Goal: Book appointment/travel/reservation

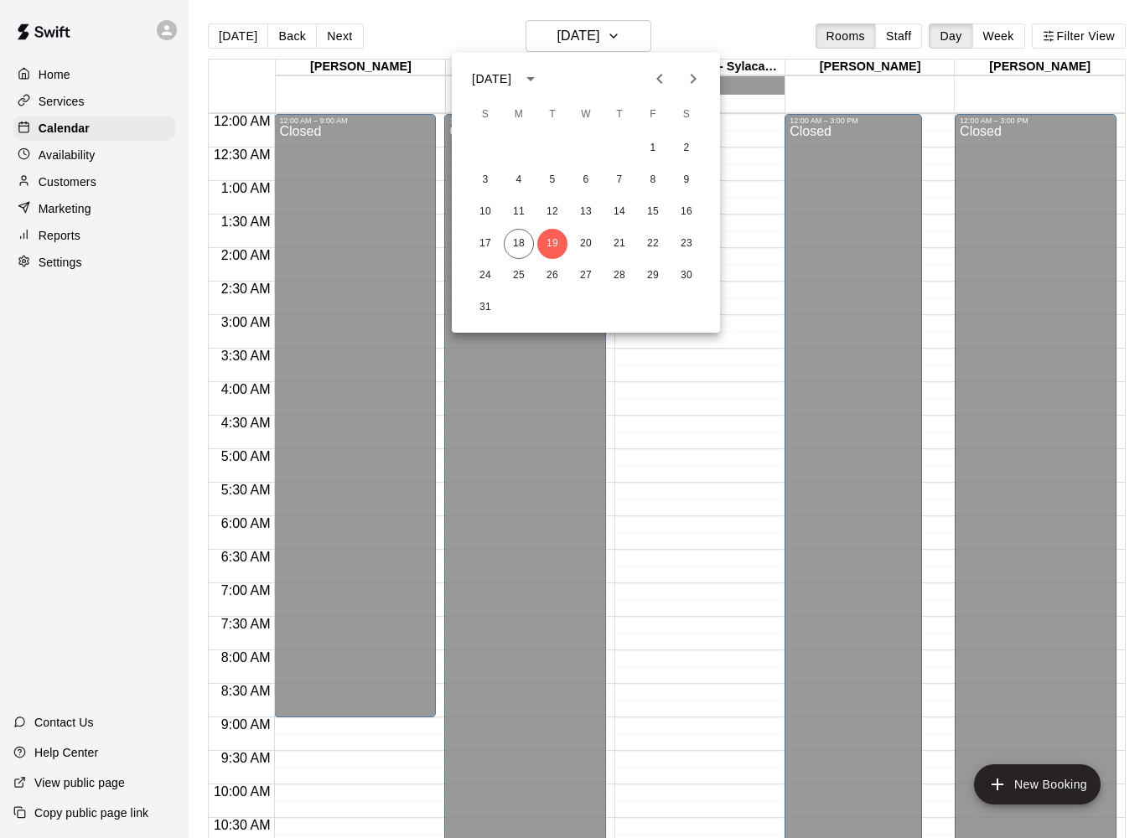
scroll to position [803, 0]
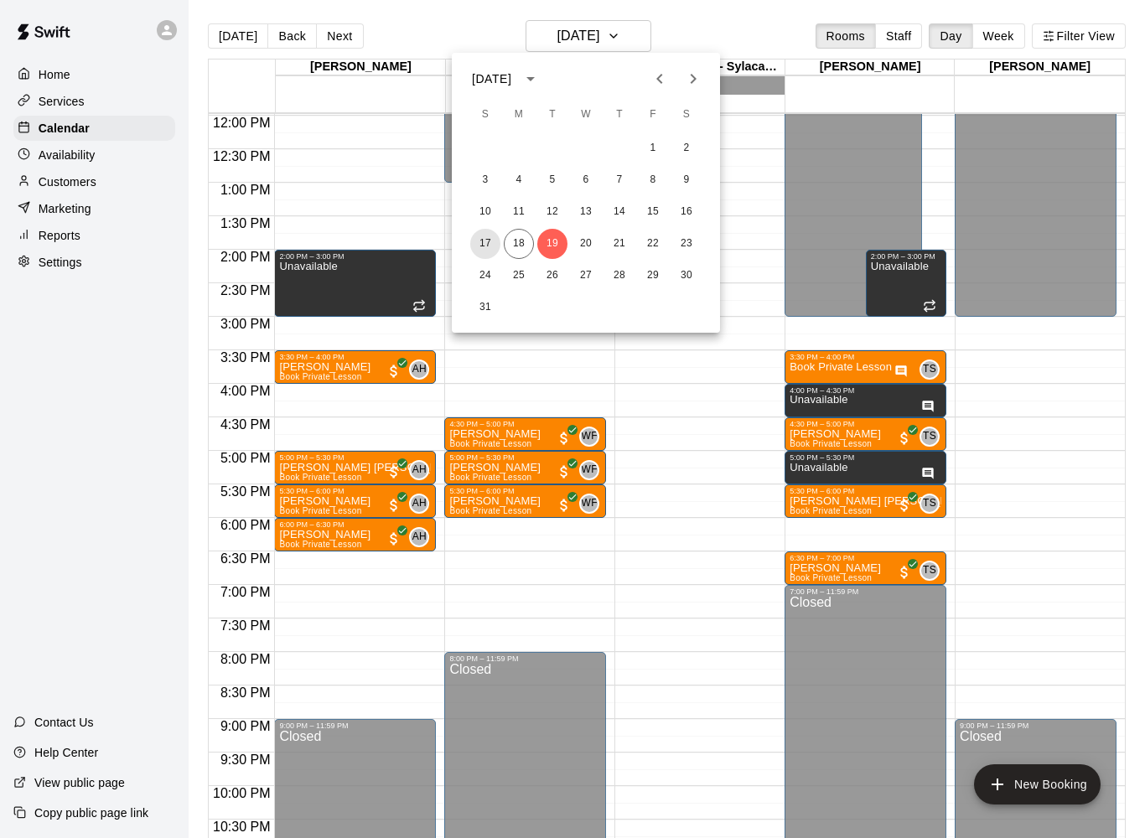
click at [500, 241] on button "17" at bounding box center [485, 244] width 30 height 30
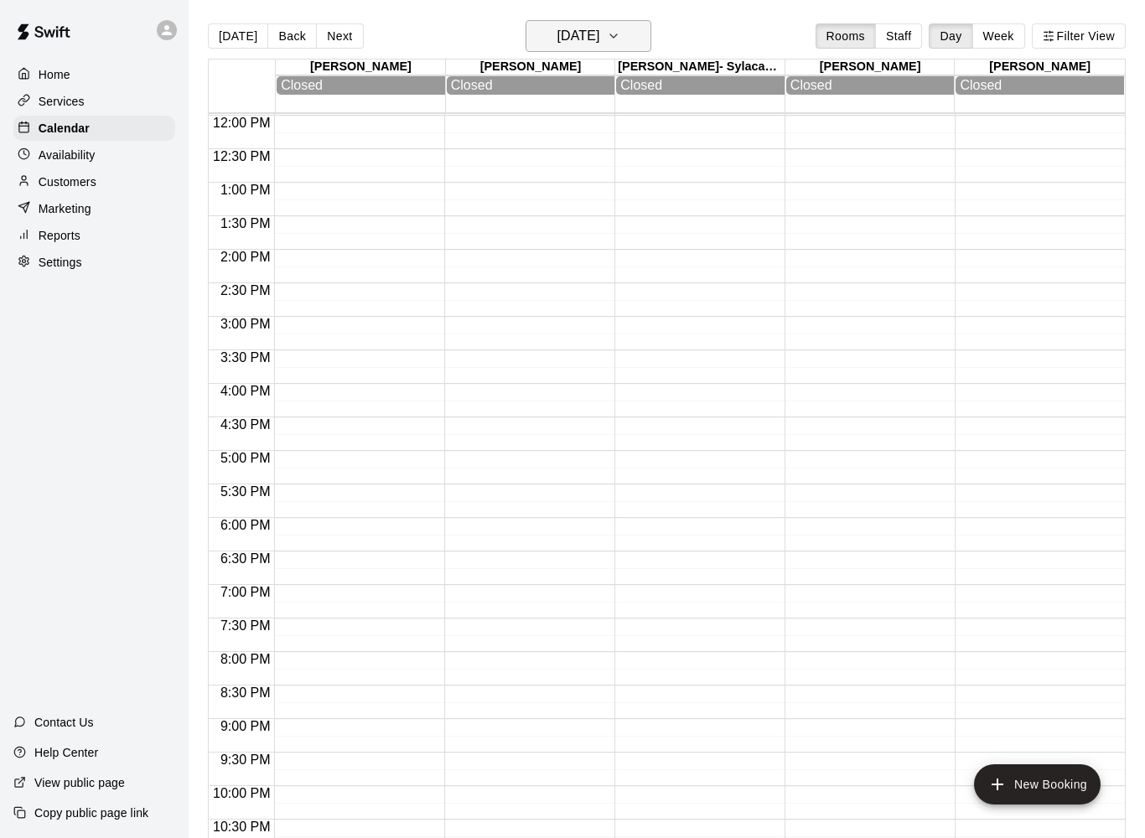
click at [576, 38] on h6 "[DATE]" at bounding box center [578, 35] width 43 height 23
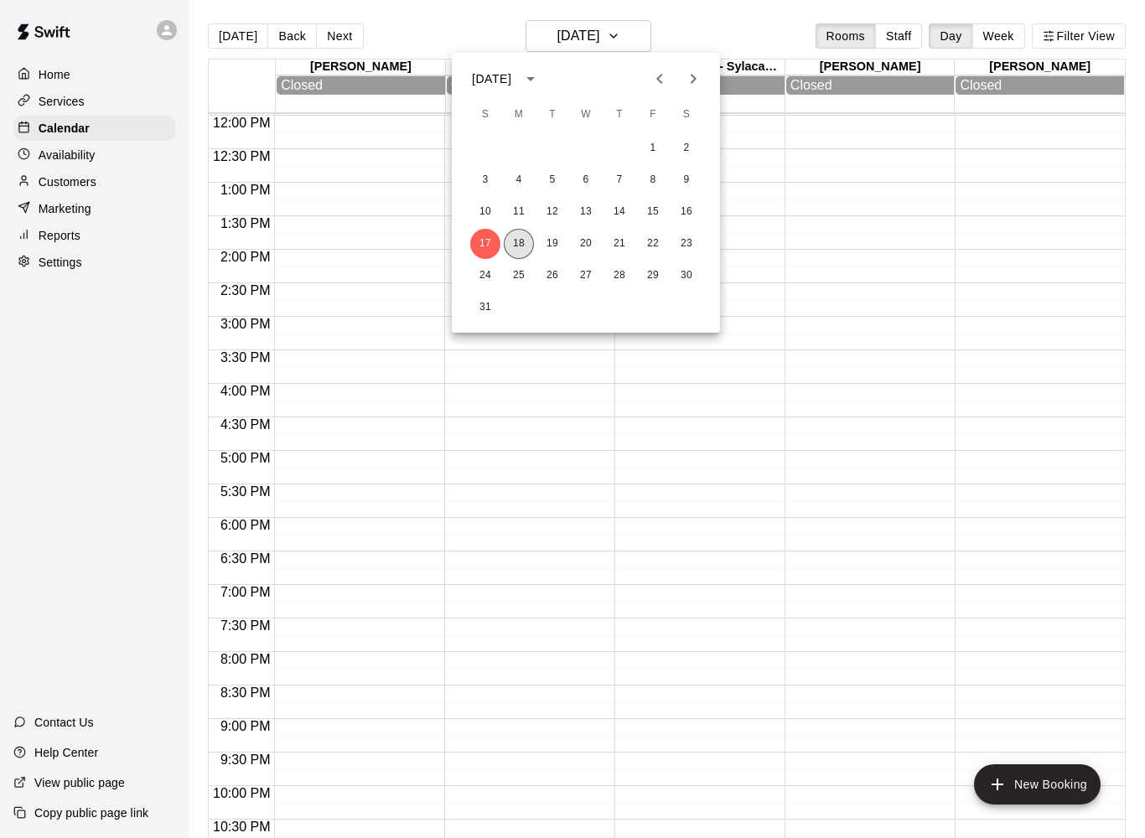
click at [521, 232] on button "18" at bounding box center [519, 244] width 30 height 30
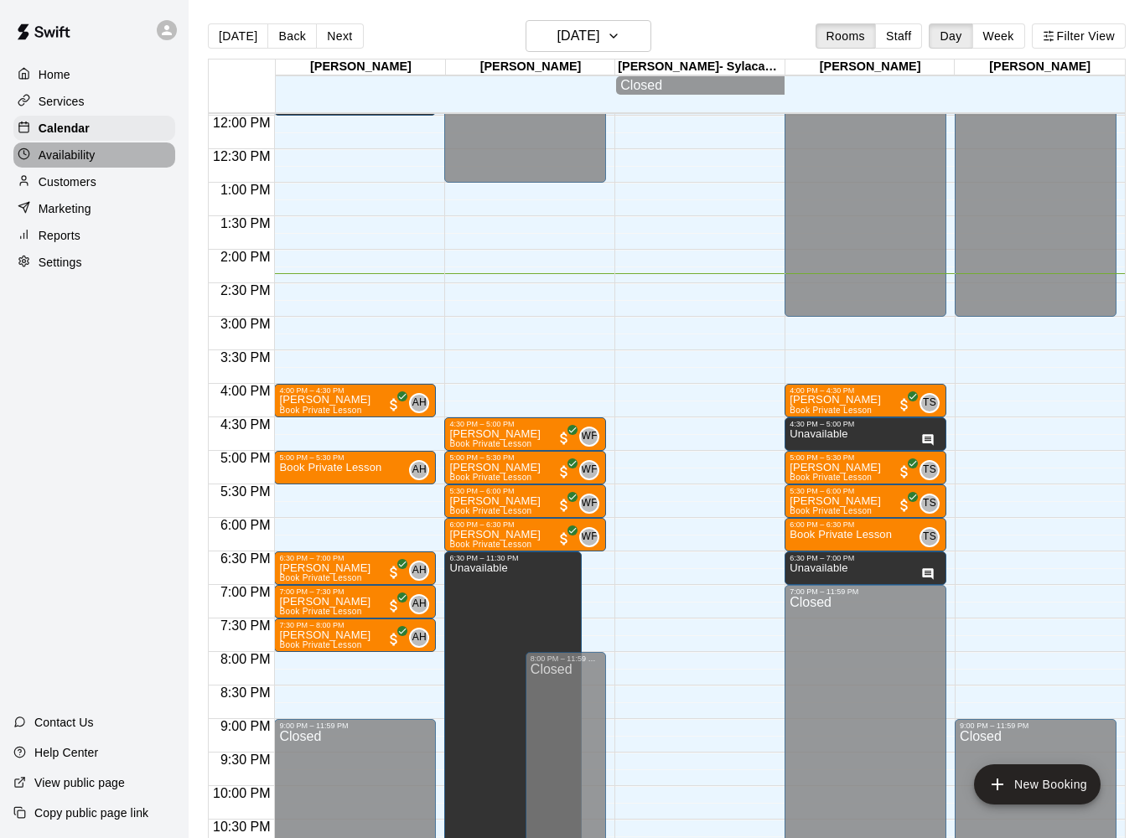
click at [39, 155] on p "Availability" at bounding box center [67, 155] width 57 height 17
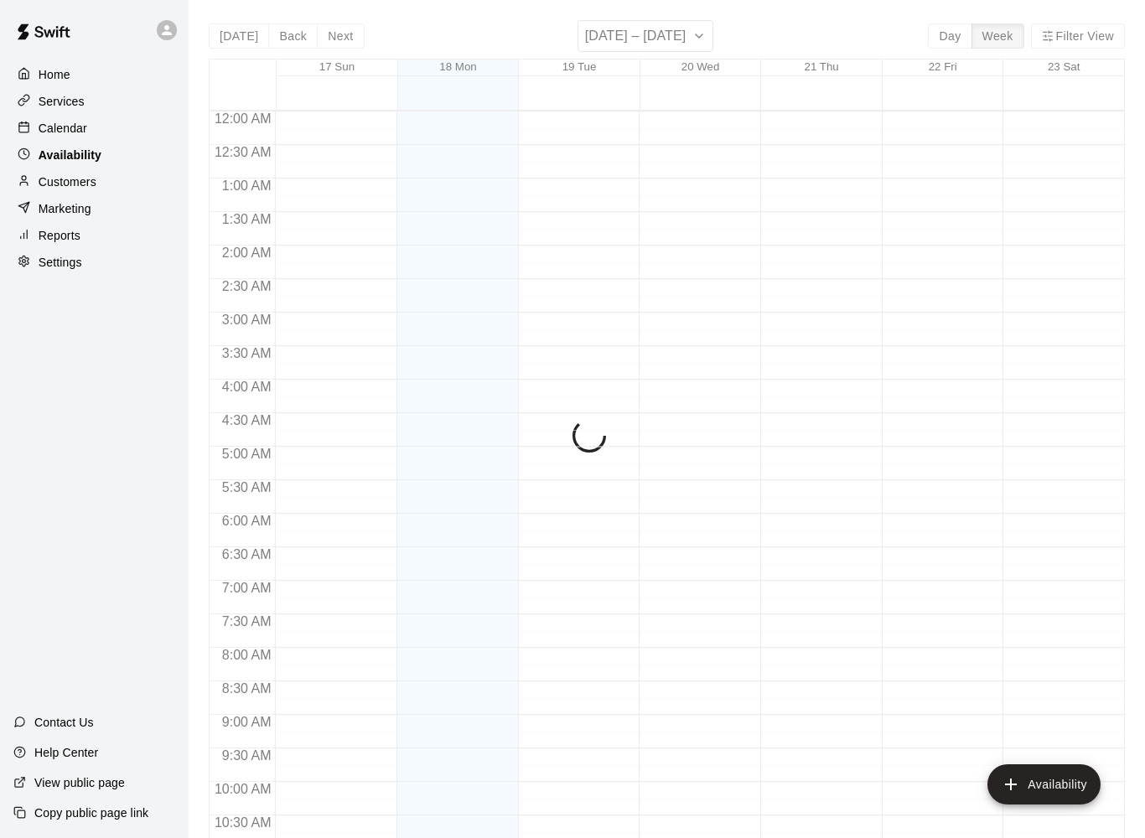
scroll to position [844, 0]
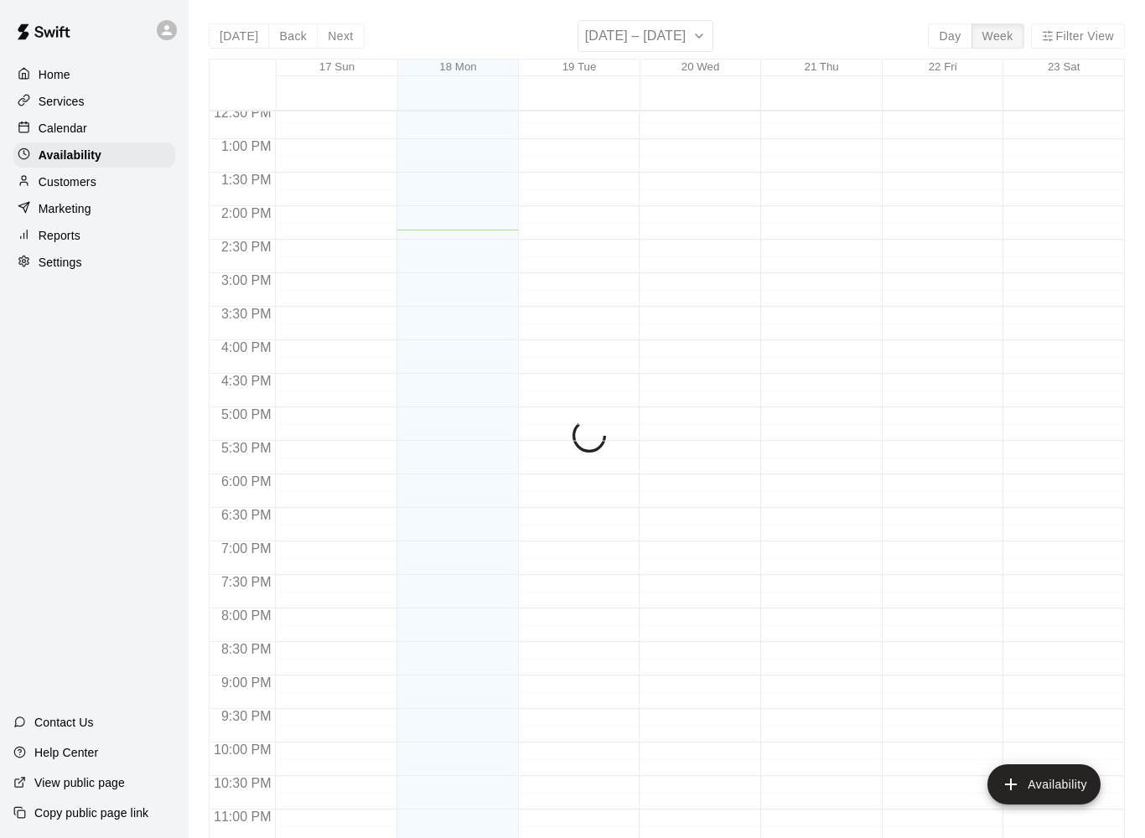
click at [31, 179] on div at bounding box center [28, 182] width 21 height 16
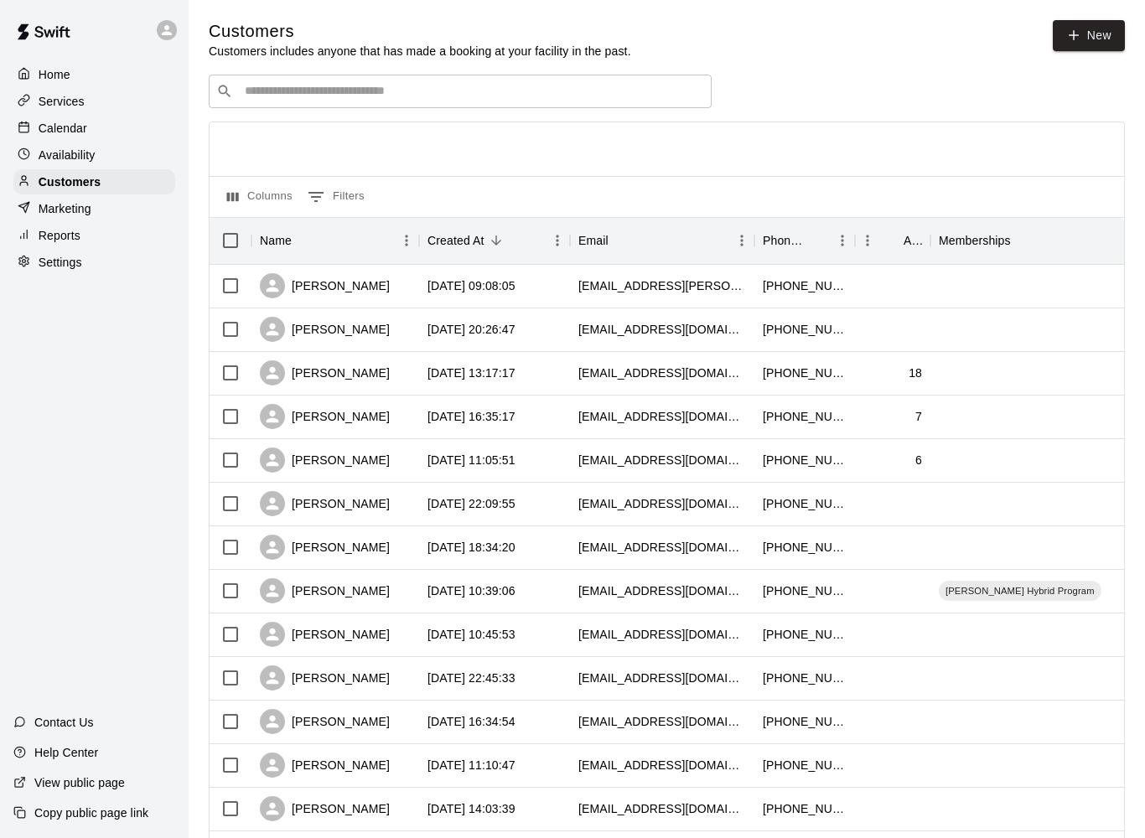
click at [29, 211] on icon at bounding box center [24, 207] width 13 height 13
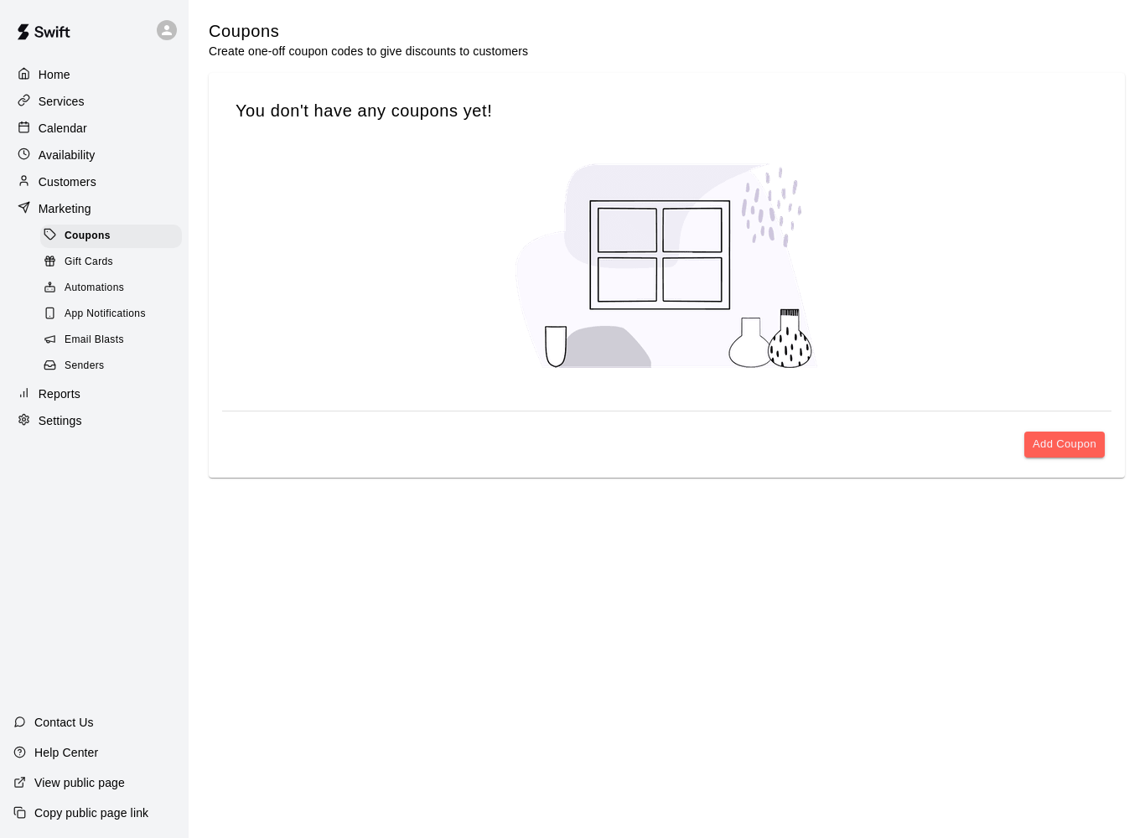
click at [29, 210] on icon at bounding box center [24, 207] width 13 height 13
click at [39, 383] on div "Reports" at bounding box center [94, 393] width 162 height 25
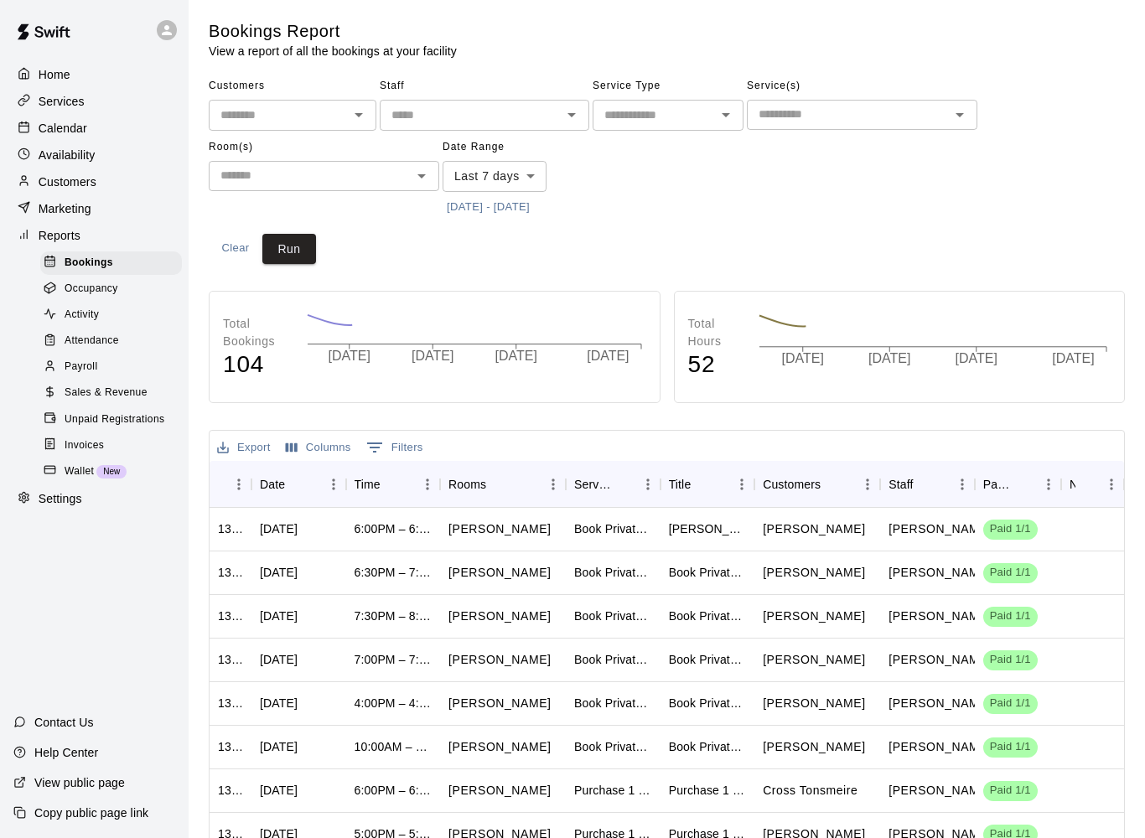
click at [414, 100] on div "​" at bounding box center [485, 115] width 210 height 31
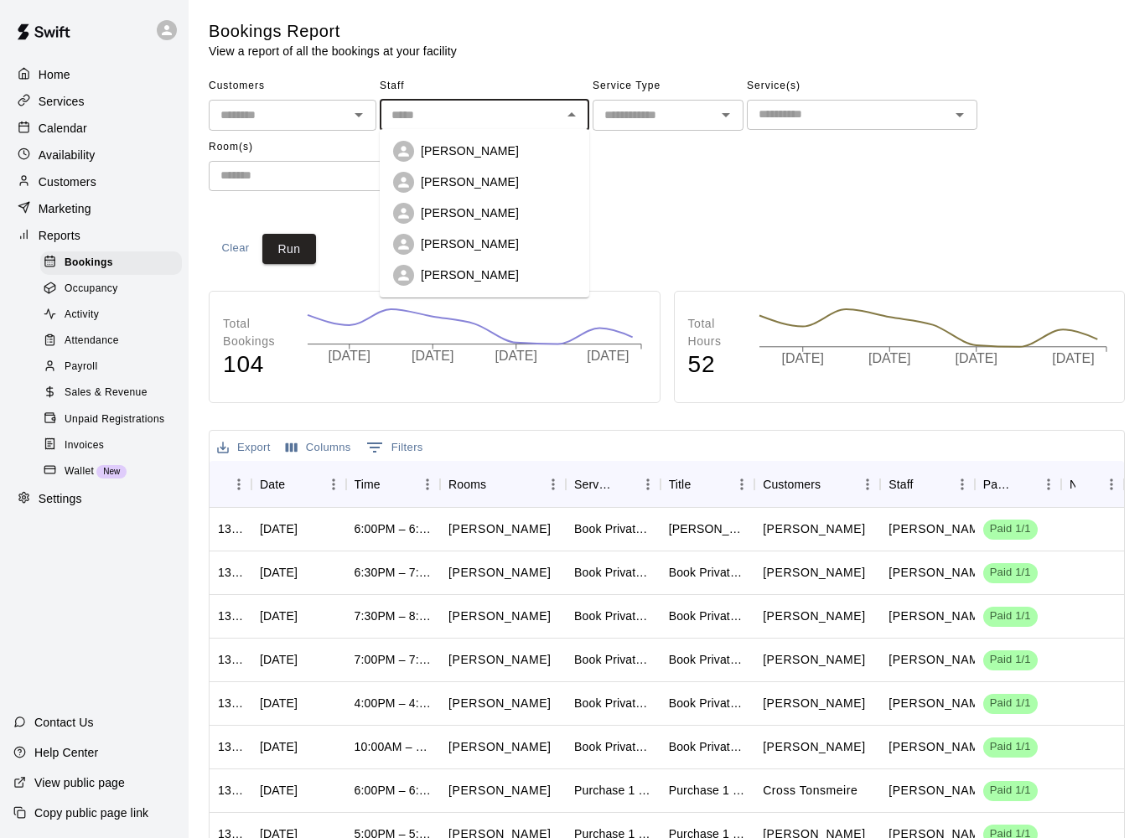
click at [410, 215] on icon at bounding box center [404, 213] width 16 height 16
type input "**********"
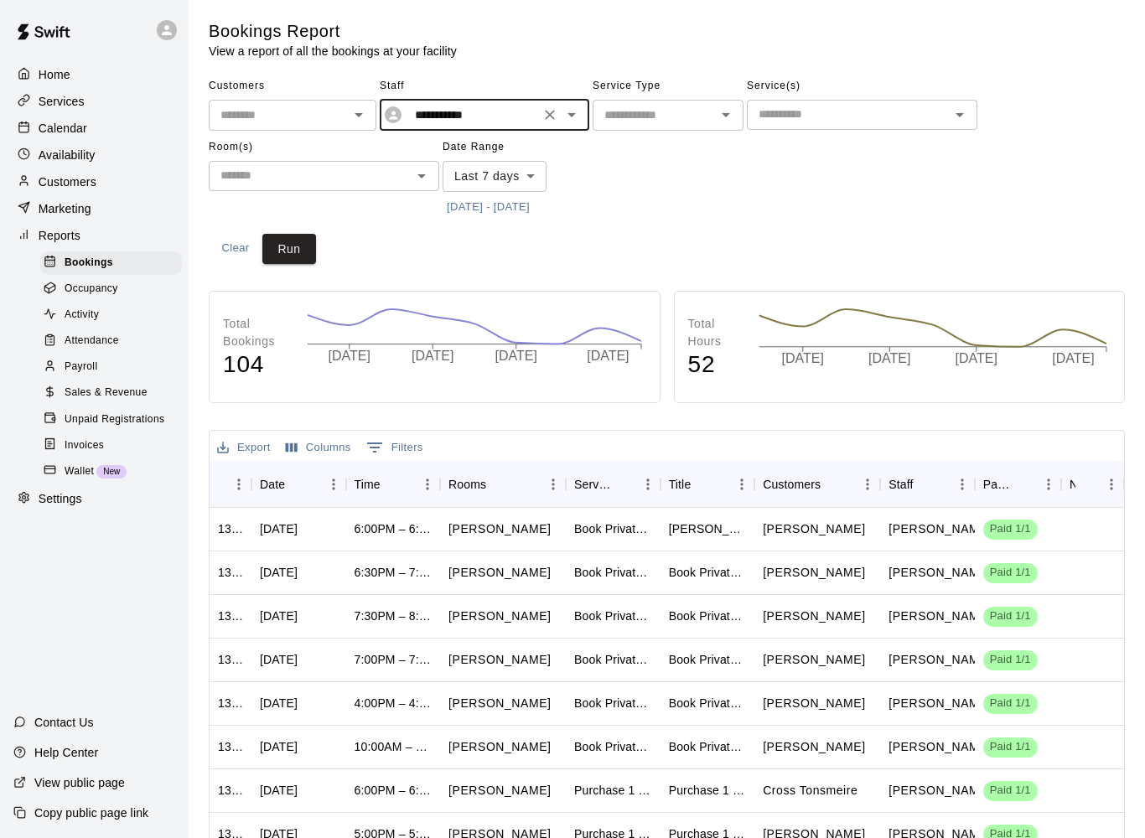
click at [459, 200] on button "[DATE] - [DATE]" at bounding box center [488, 207] width 91 height 26
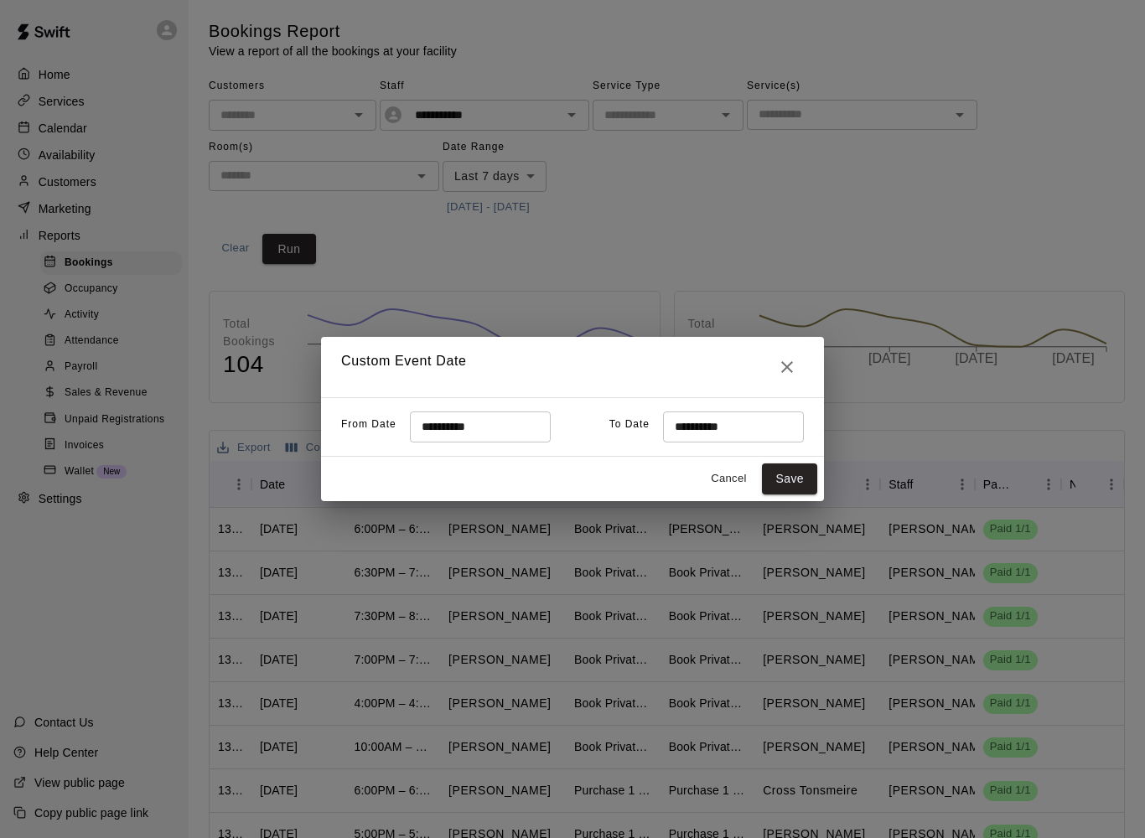
click at [469, 426] on input "**********" at bounding box center [474, 427] width 129 height 31
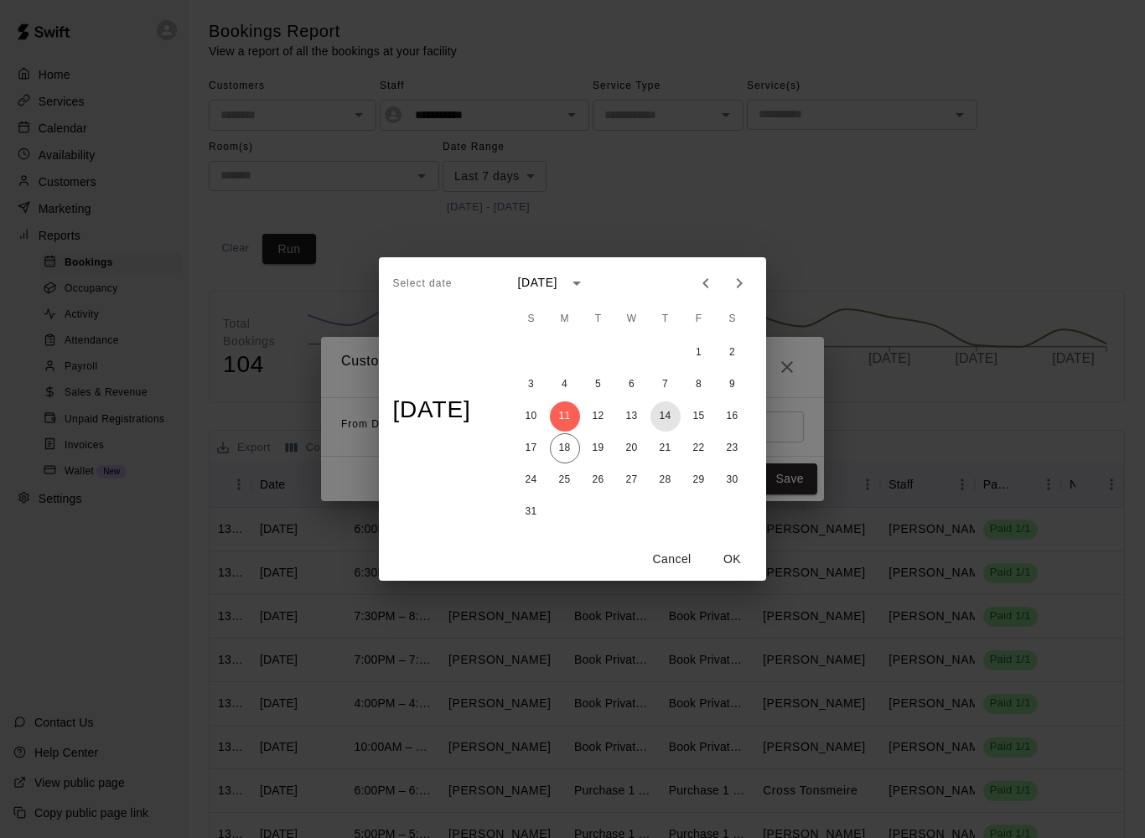
click at [676, 415] on button "14" at bounding box center [666, 417] width 30 height 30
type input "**********"
click at [759, 554] on button "OK" at bounding box center [733, 559] width 54 height 31
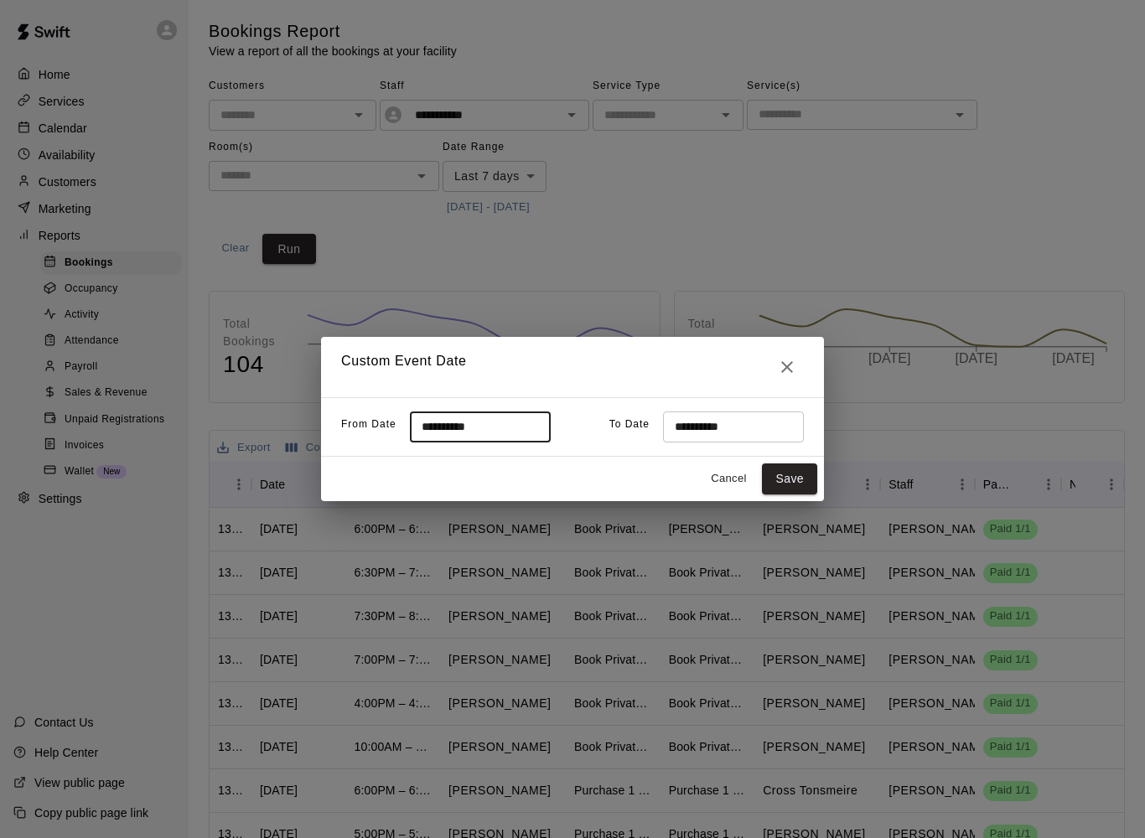
click at [736, 417] on input "**********" at bounding box center [727, 427] width 129 height 31
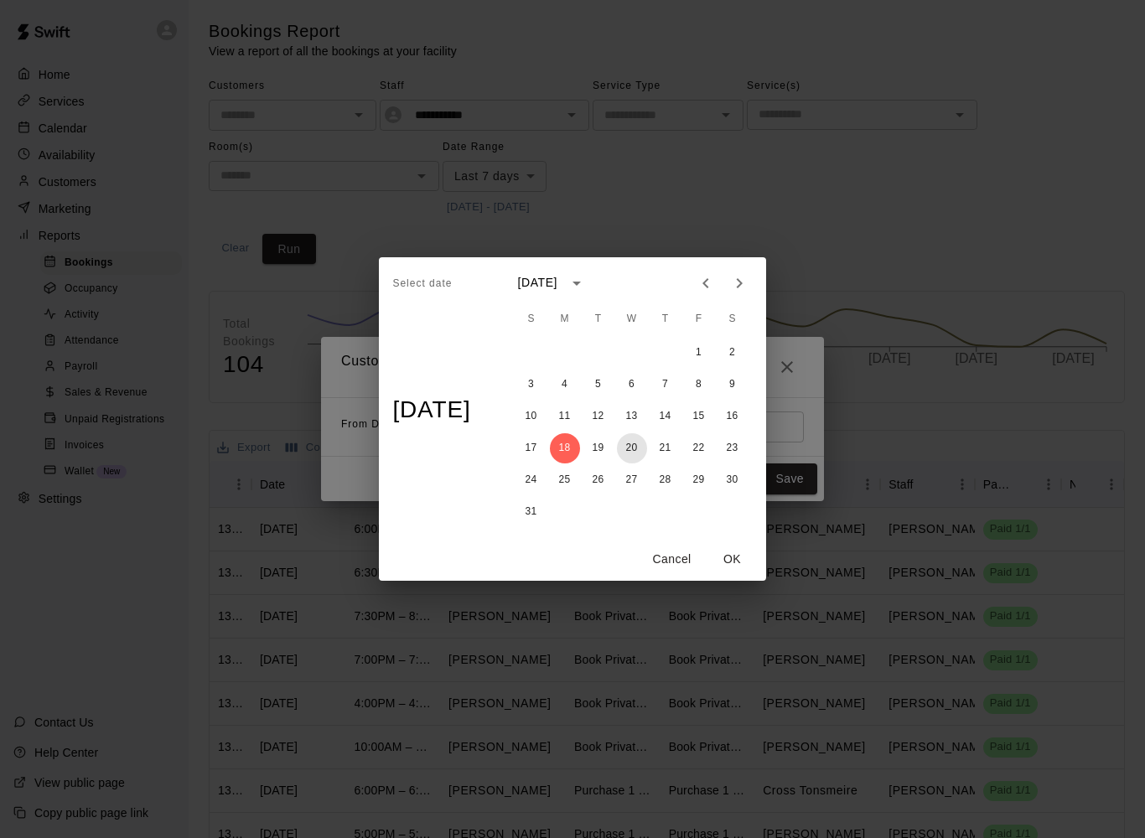
click at [639, 447] on button "20" at bounding box center [632, 448] width 30 height 30
type input "**********"
click at [753, 553] on button "OK" at bounding box center [733, 559] width 54 height 31
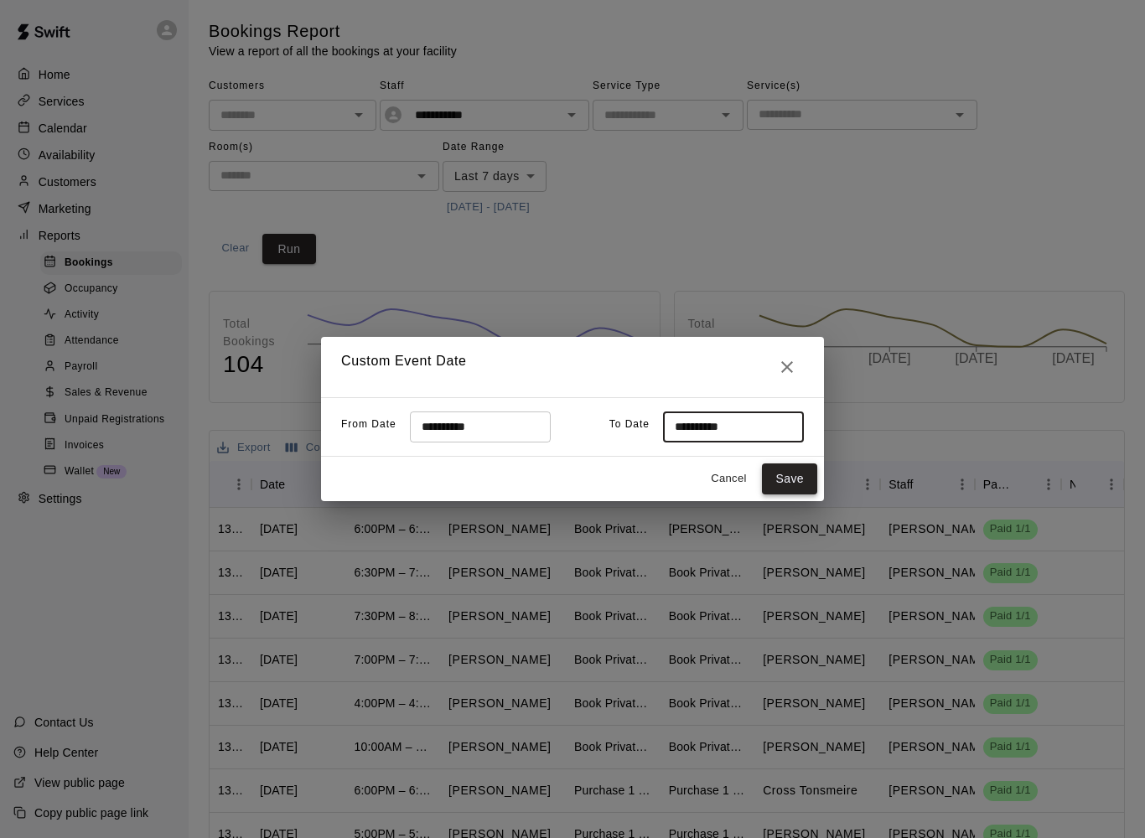
click at [802, 478] on button "Save" at bounding box center [789, 479] width 55 height 31
type input "******"
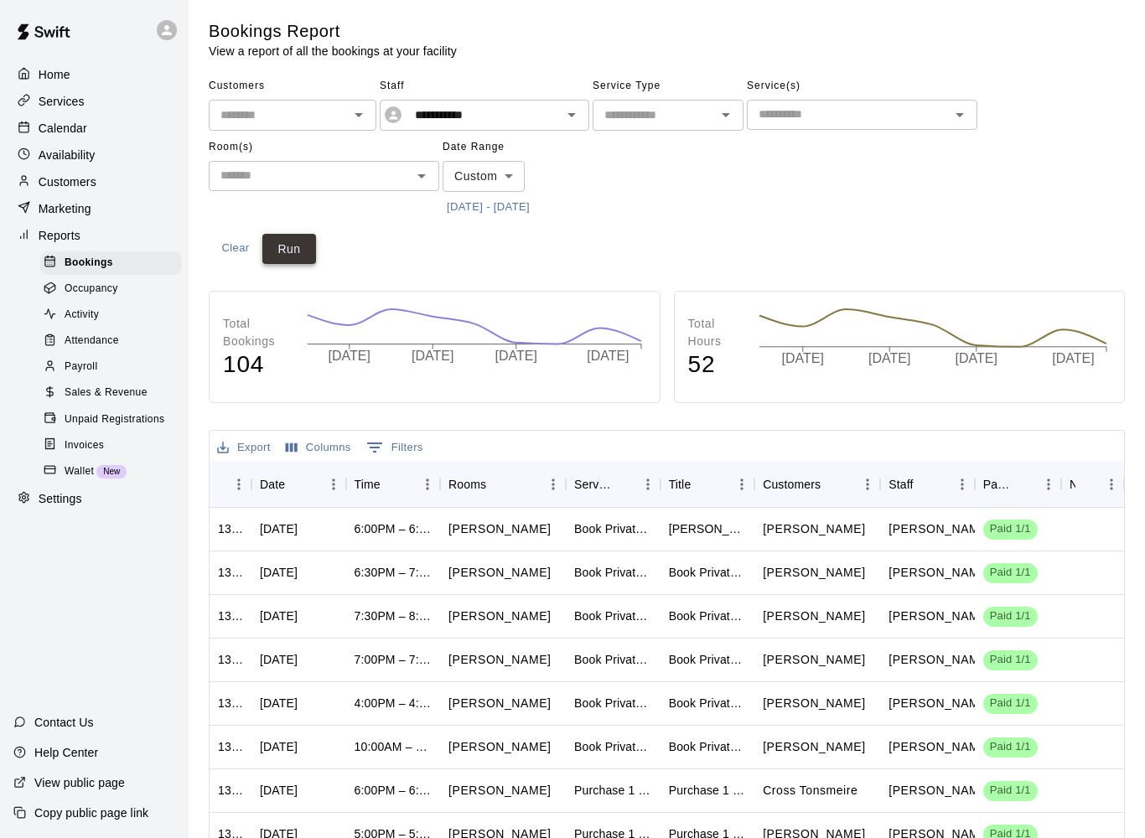
click at [284, 240] on button "Run" at bounding box center [289, 249] width 54 height 31
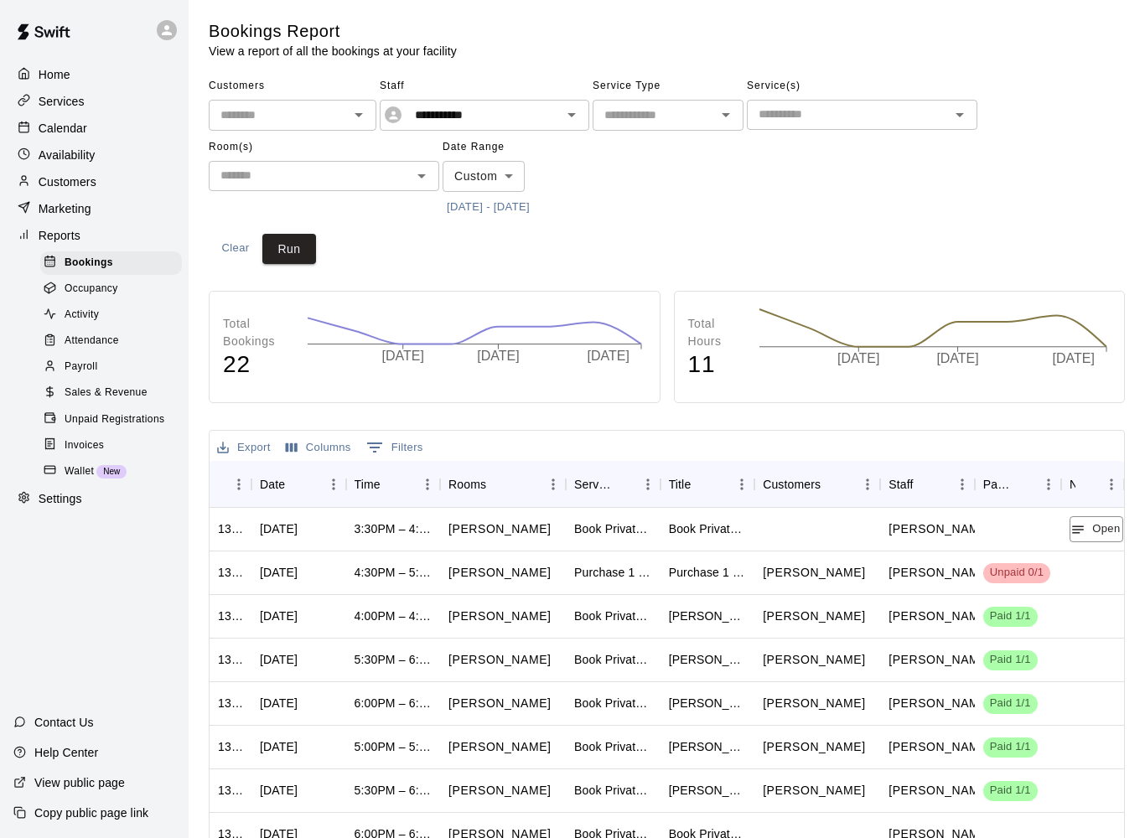
click at [28, 124] on icon at bounding box center [24, 127] width 13 height 13
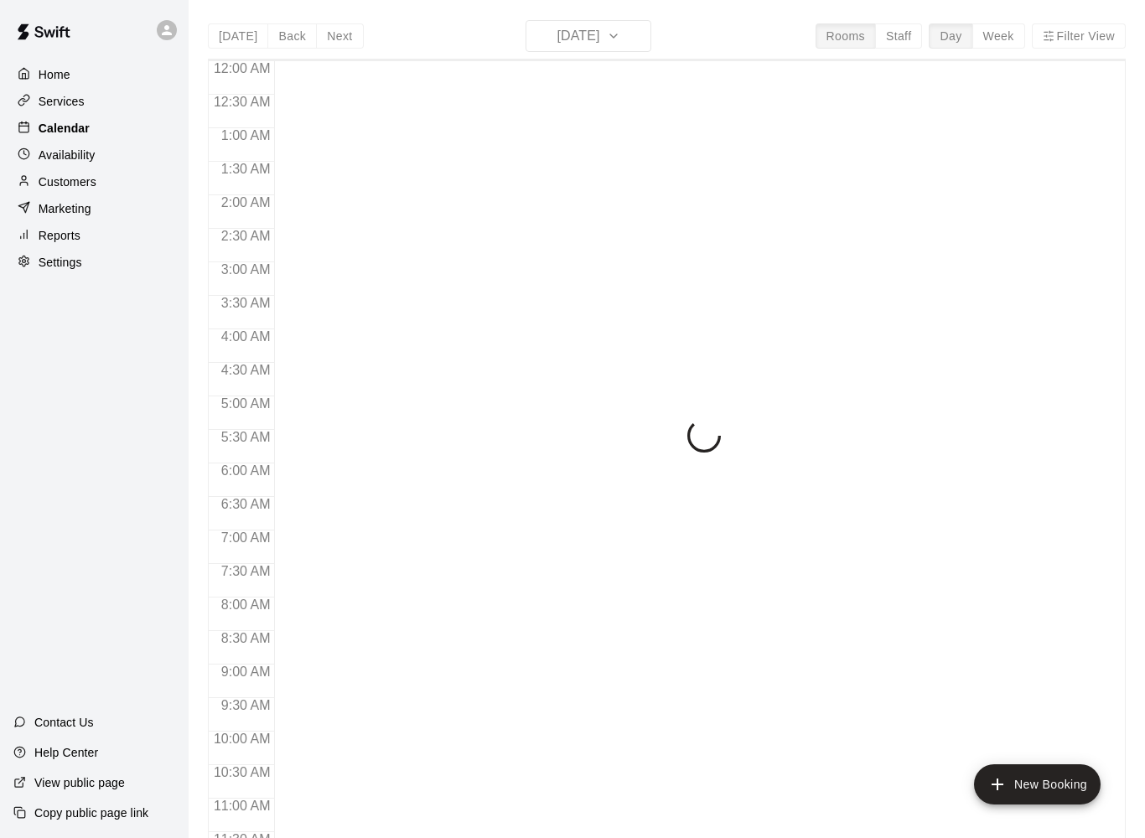
scroll to position [794, 0]
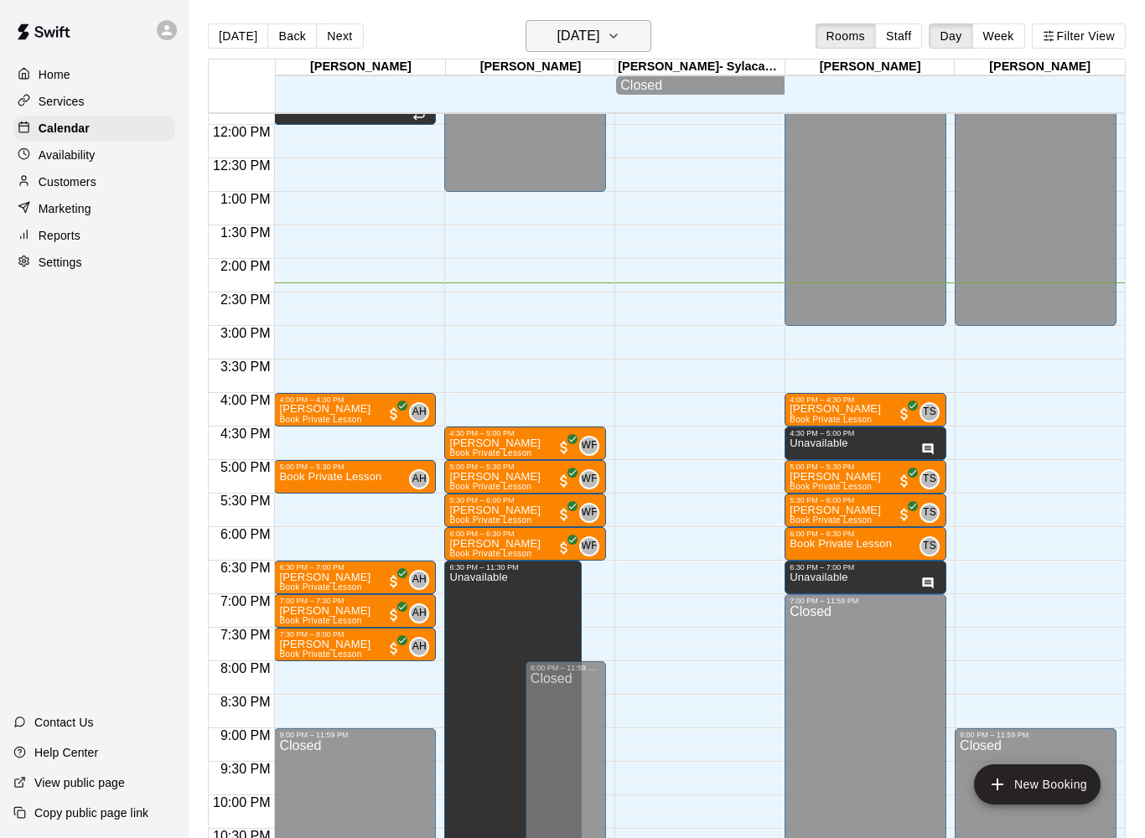
click at [626, 42] on button "[DATE]" at bounding box center [589, 36] width 126 height 32
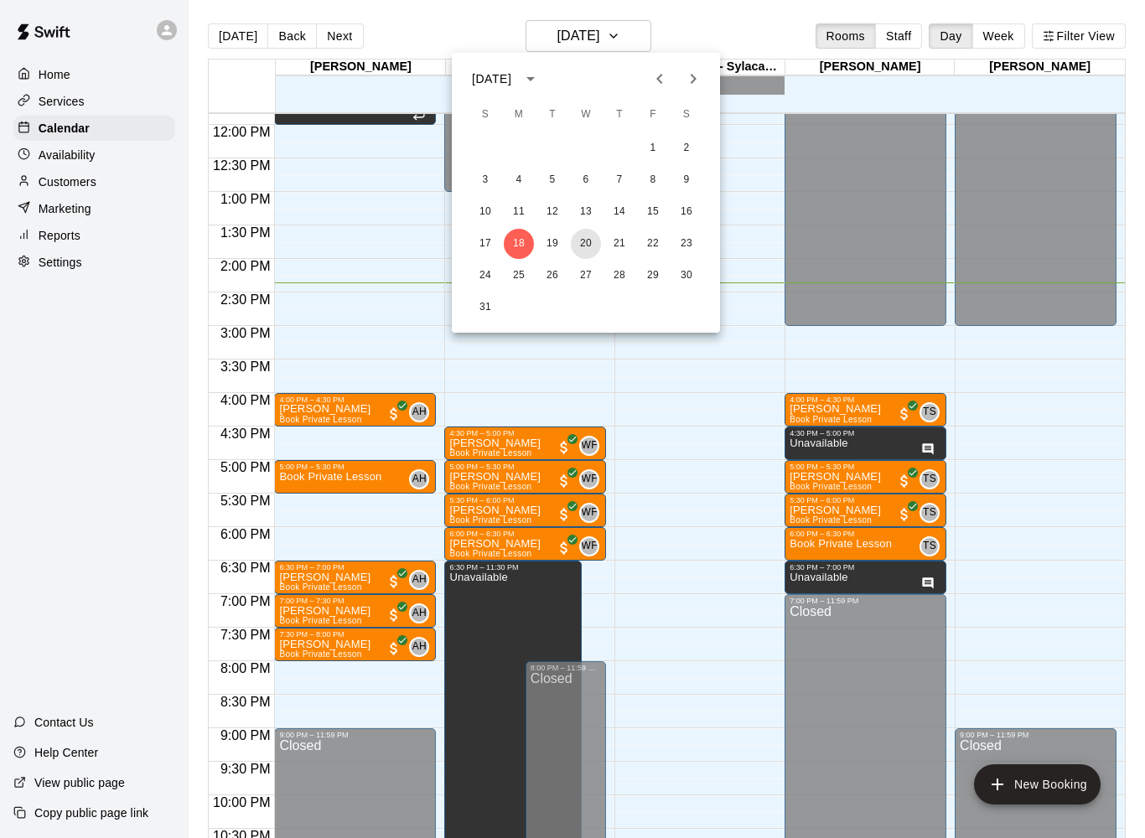
click at [589, 251] on button "20" at bounding box center [586, 244] width 30 height 30
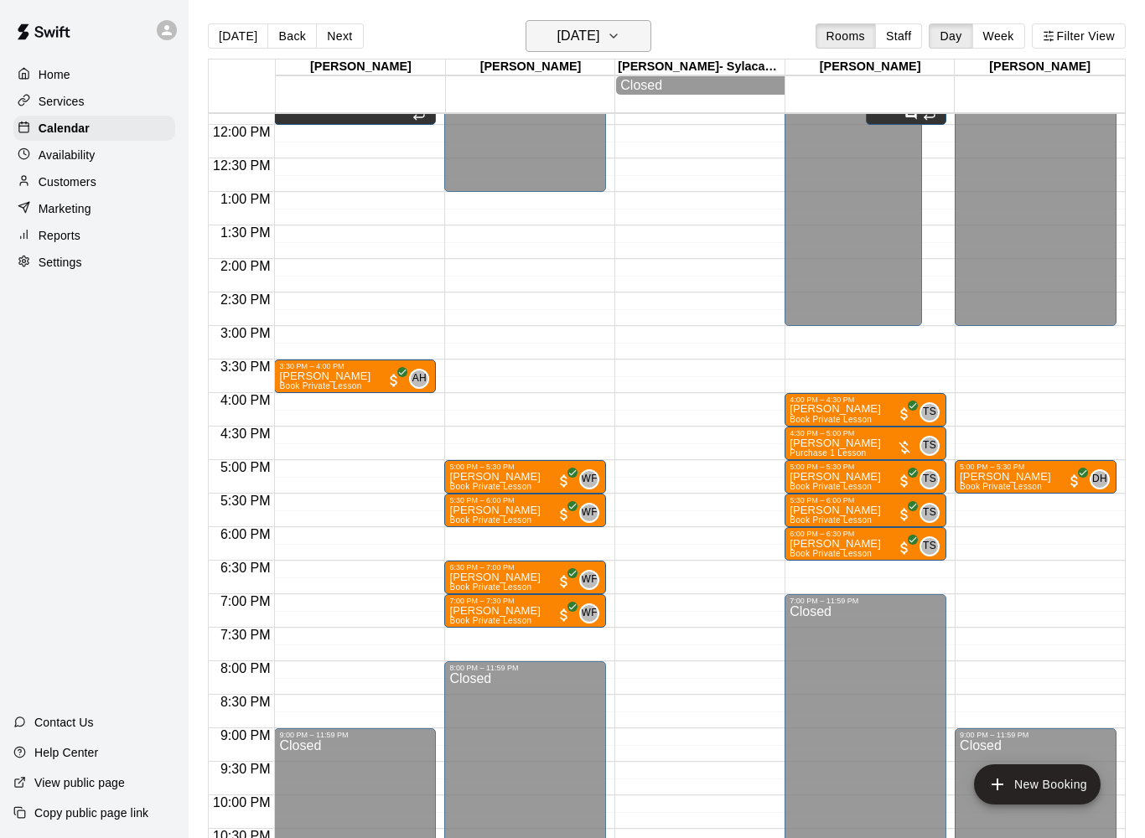
click at [620, 34] on icon "button" at bounding box center [613, 36] width 13 height 20
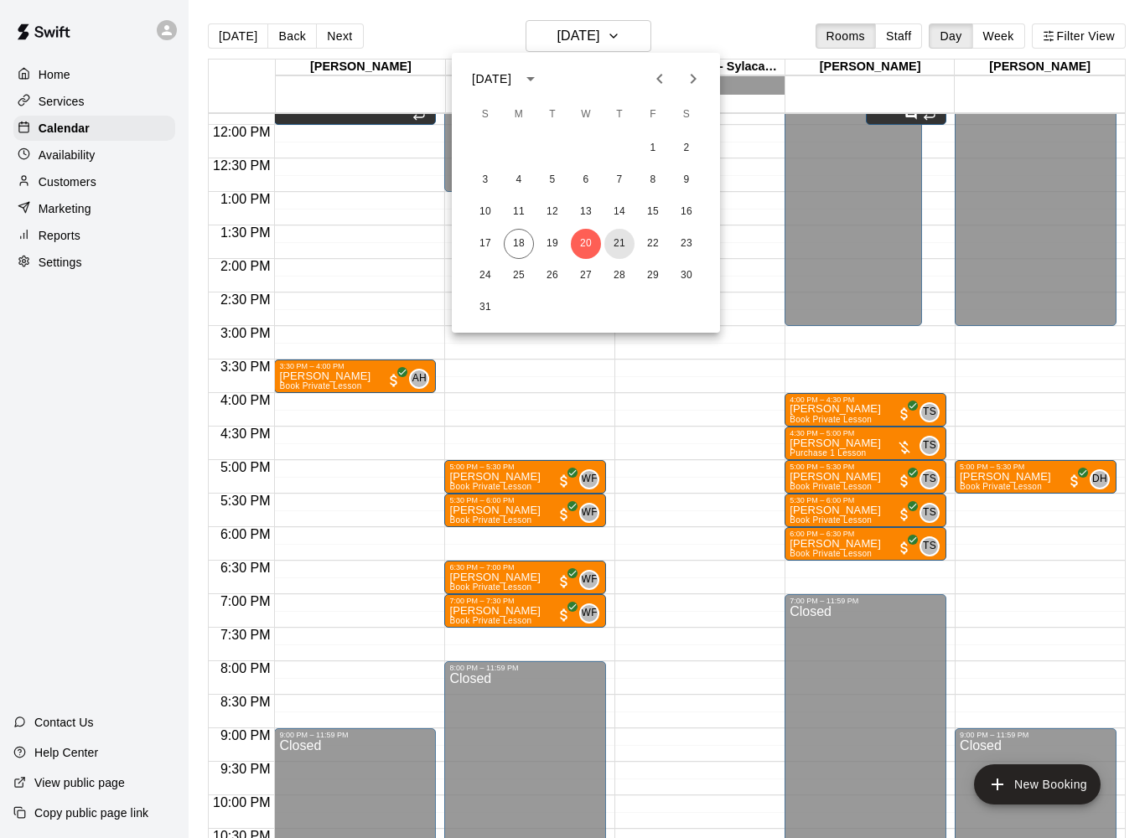
click at [626, 243] on button "21" at bounding box center [619, 244] width 30 height 30
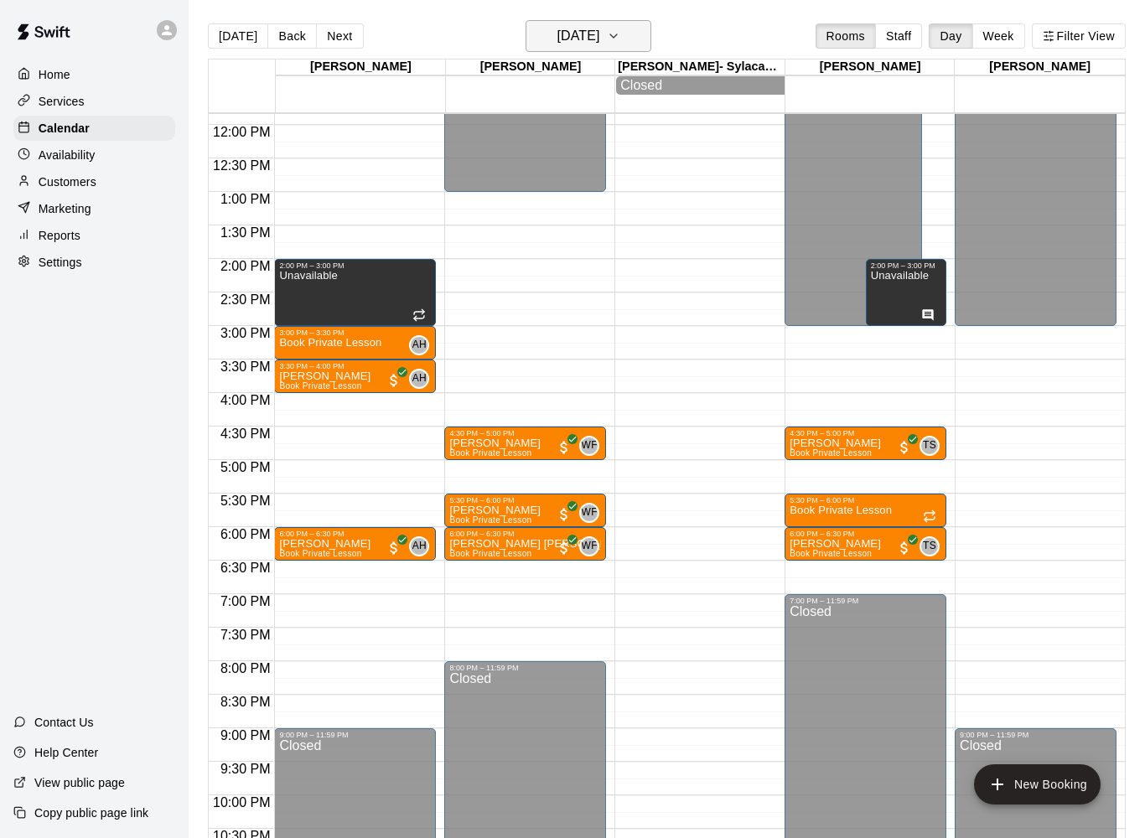
click at [599, 34] on h6 "[DATE]" at bounding box center [578, 35] width 43 height 23
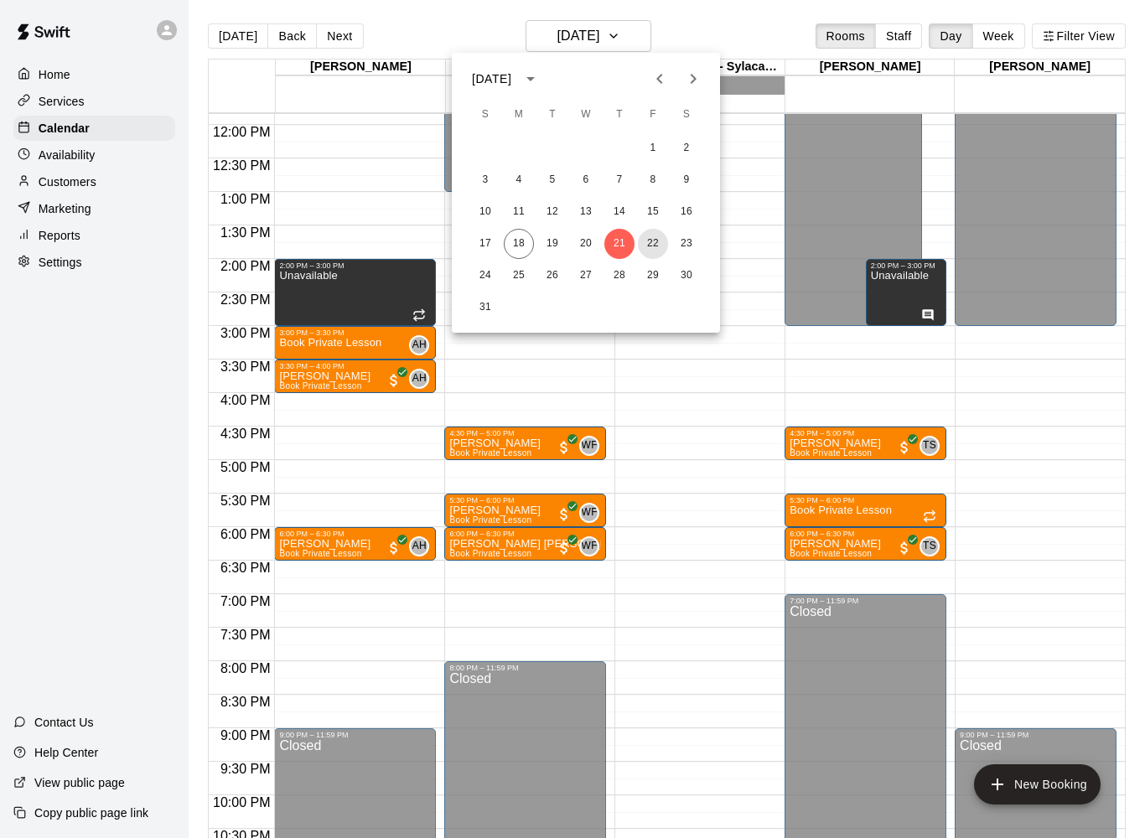
click at [659, 247] on button "22" at bounding box center [653, 244] width 30 height 30
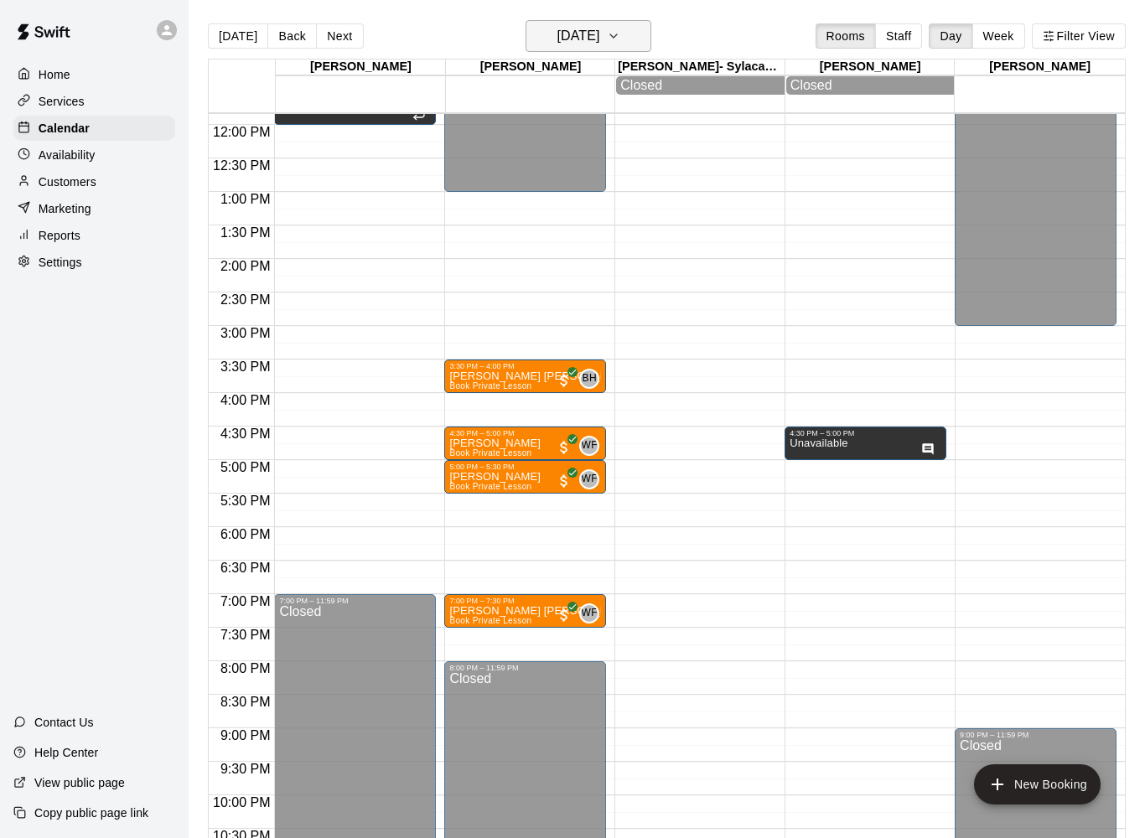
click at [599, 34] on h6 "[DATE]" at bounding box center [578, 35] width 43 height 23
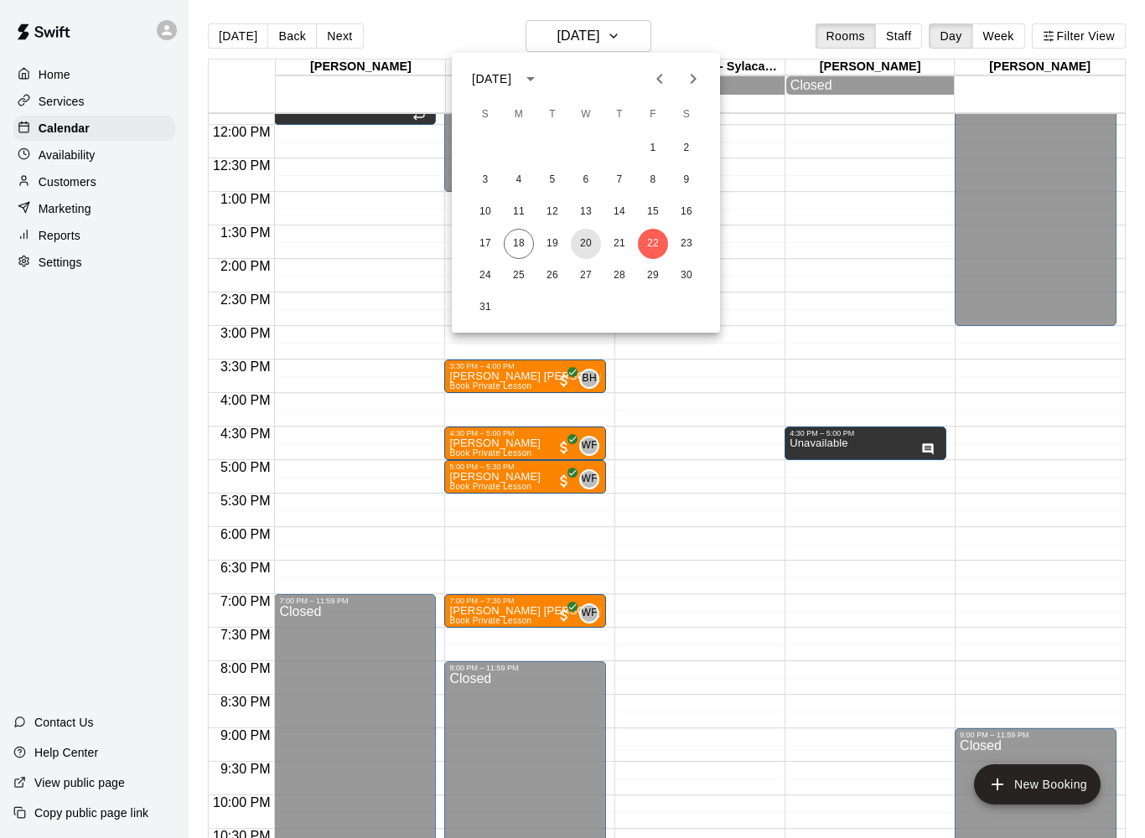
click at [593, 246] on button "20" at bounding box center [586, 244] width 30 height 30
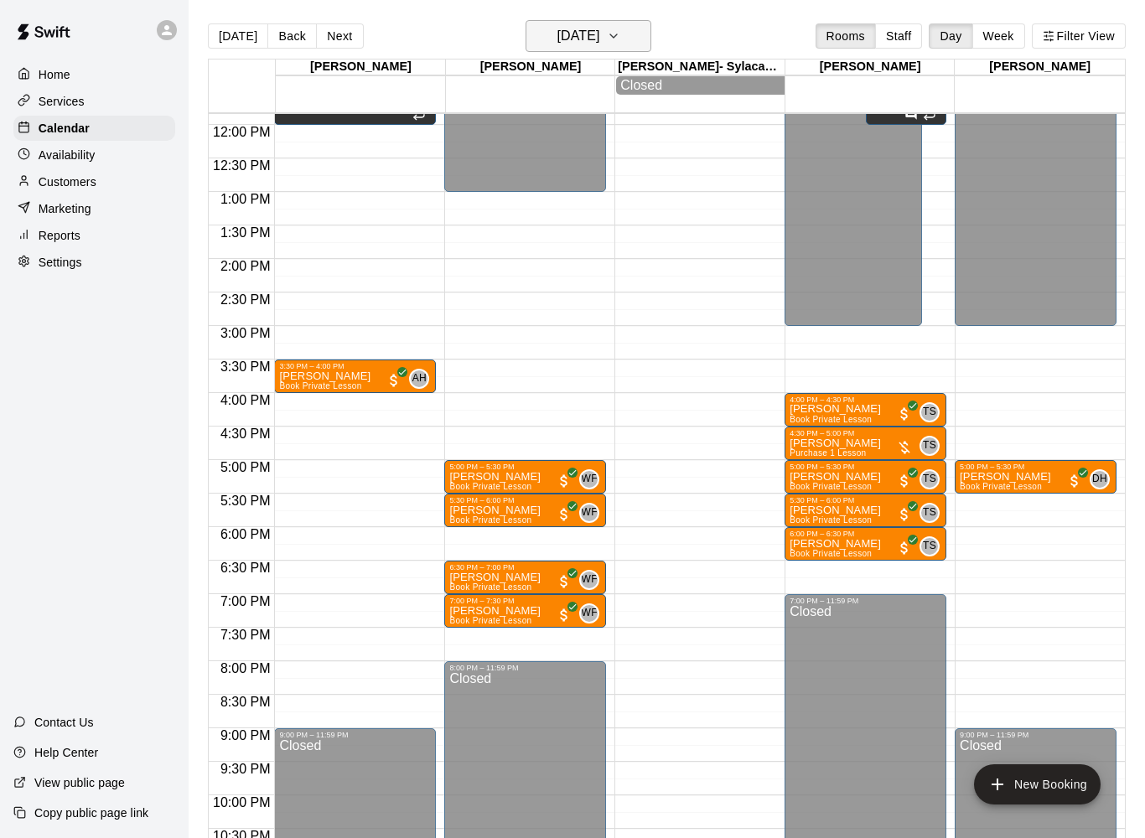
click at [635, 47] on button "[DATE]" at bounding box center [589, 36] width 126 height 32
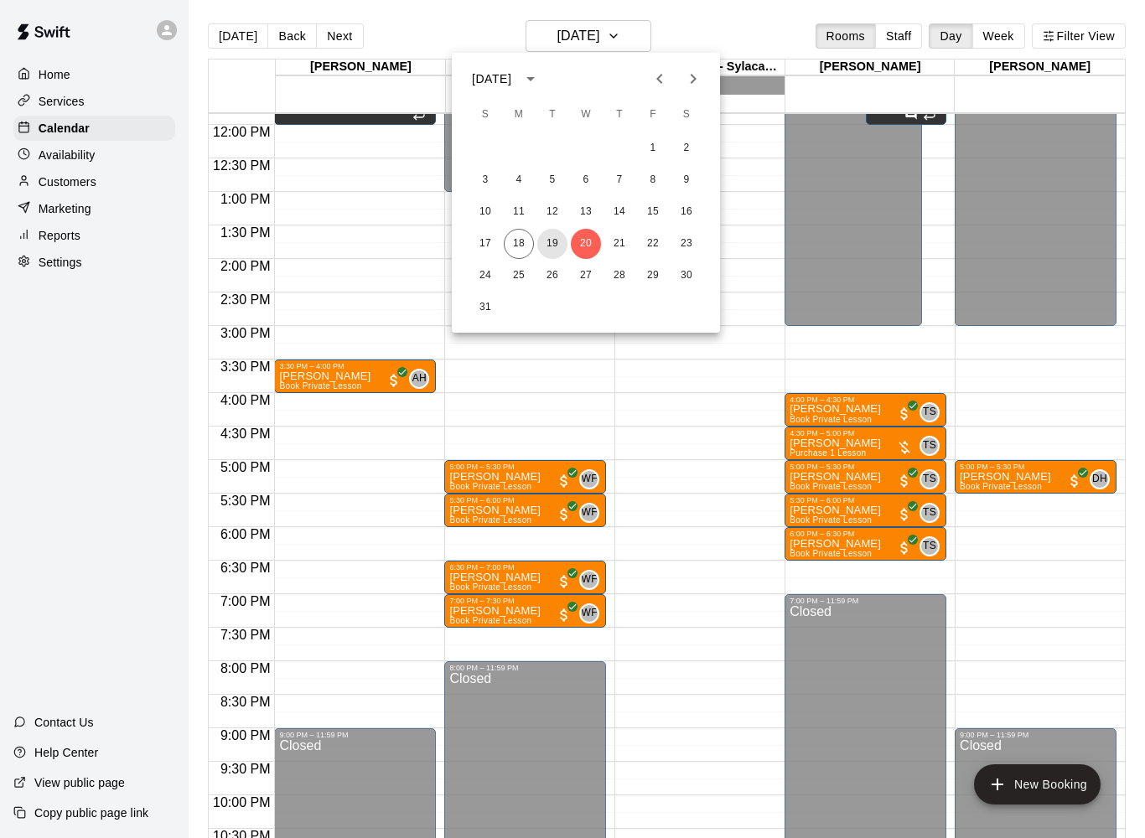
click at [556, 241] on button "19" at bounding box center [552, 244] width 30 height 30
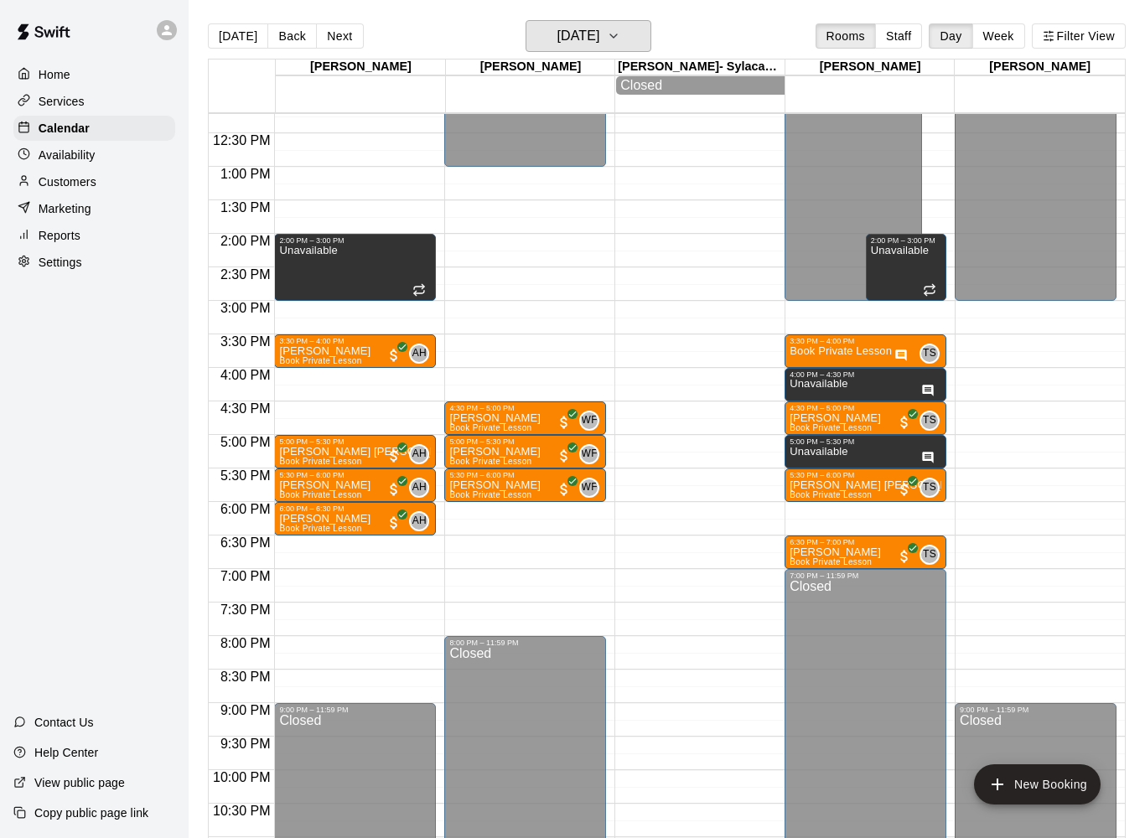
scroll to position [821, 0]
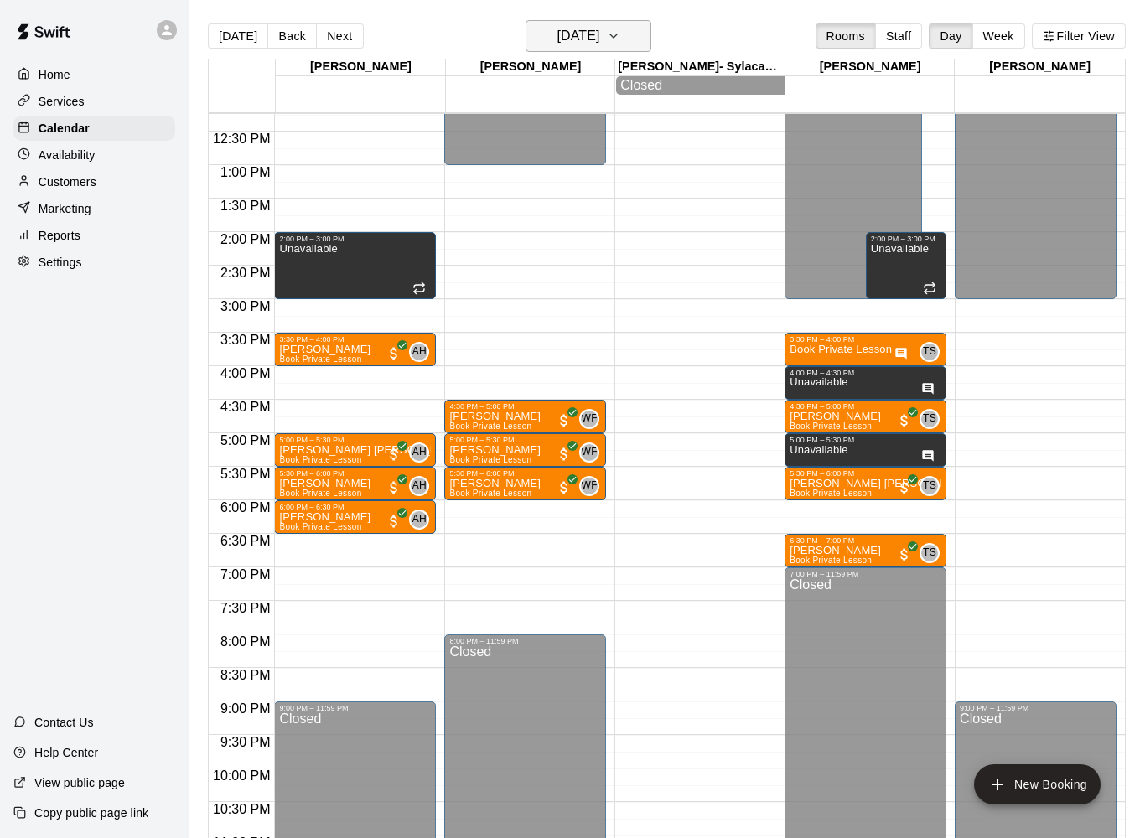
click at [557, 44] on h6 "[DATE]" at bounding box center [578, 35] width 43 height 23
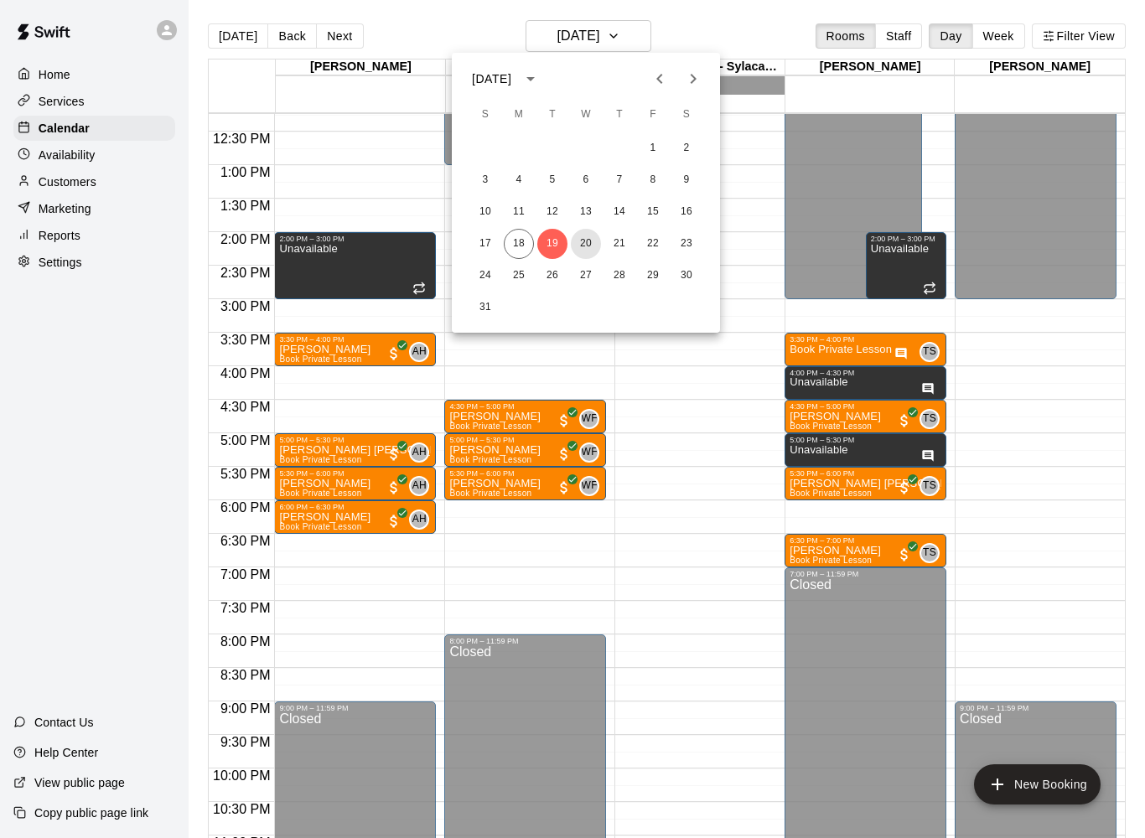
click at [594, 244] on button "20" at bounding box center [586, 244] width 30 height 30
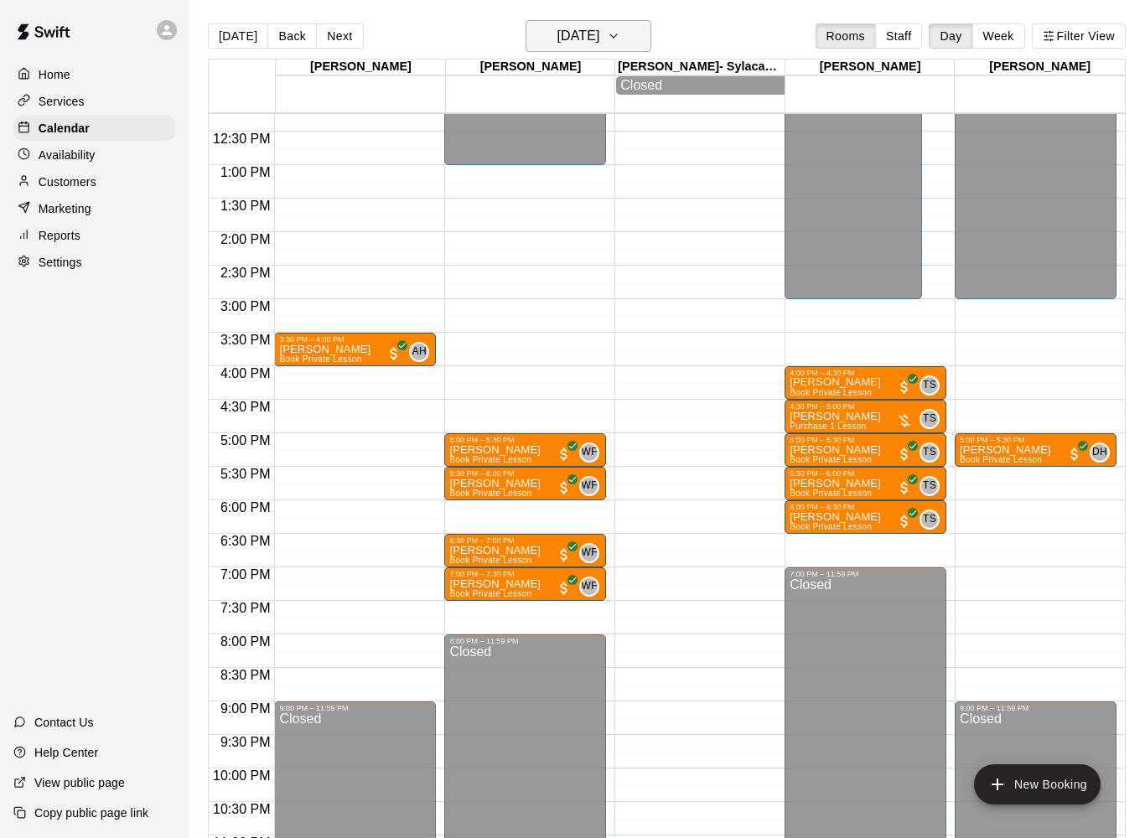
click at [557, 39] on h6 "[DATE]" at bounding box center [578, 35] width 43 height 23
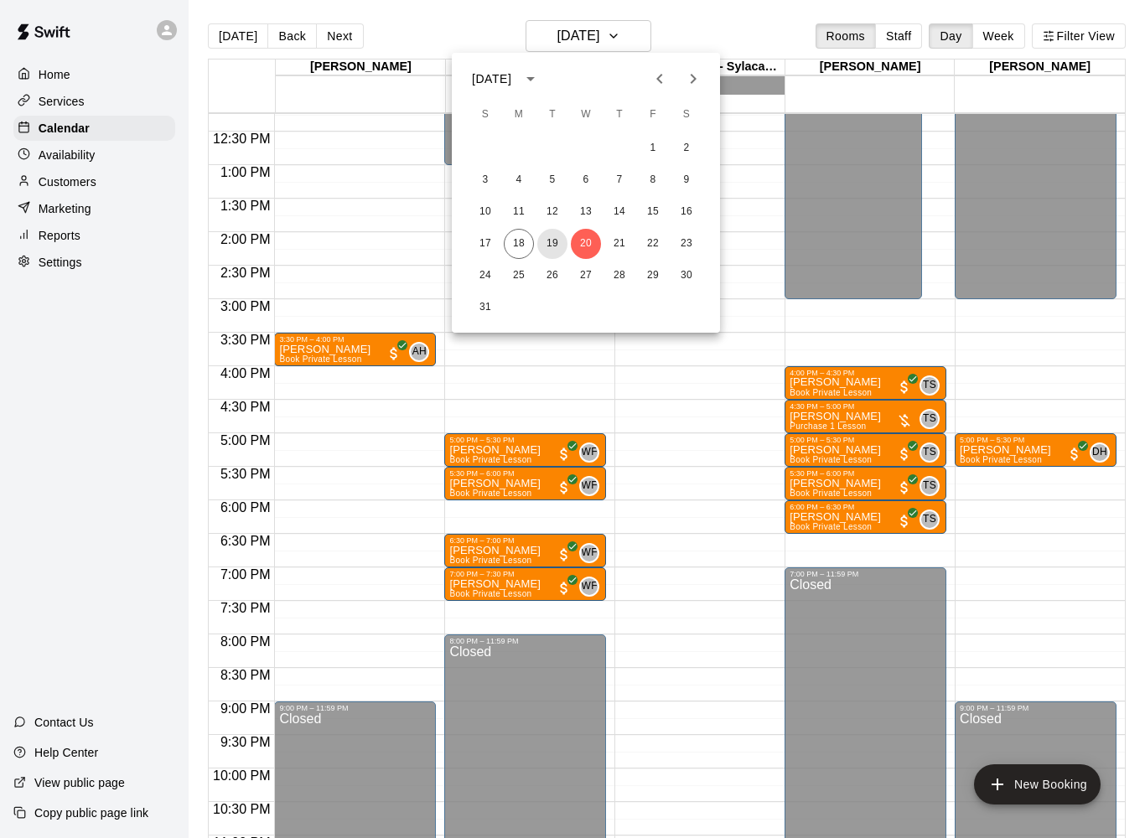
click at [559, 250] on button "19" at bounding box center [552, 244] width 30 height 30
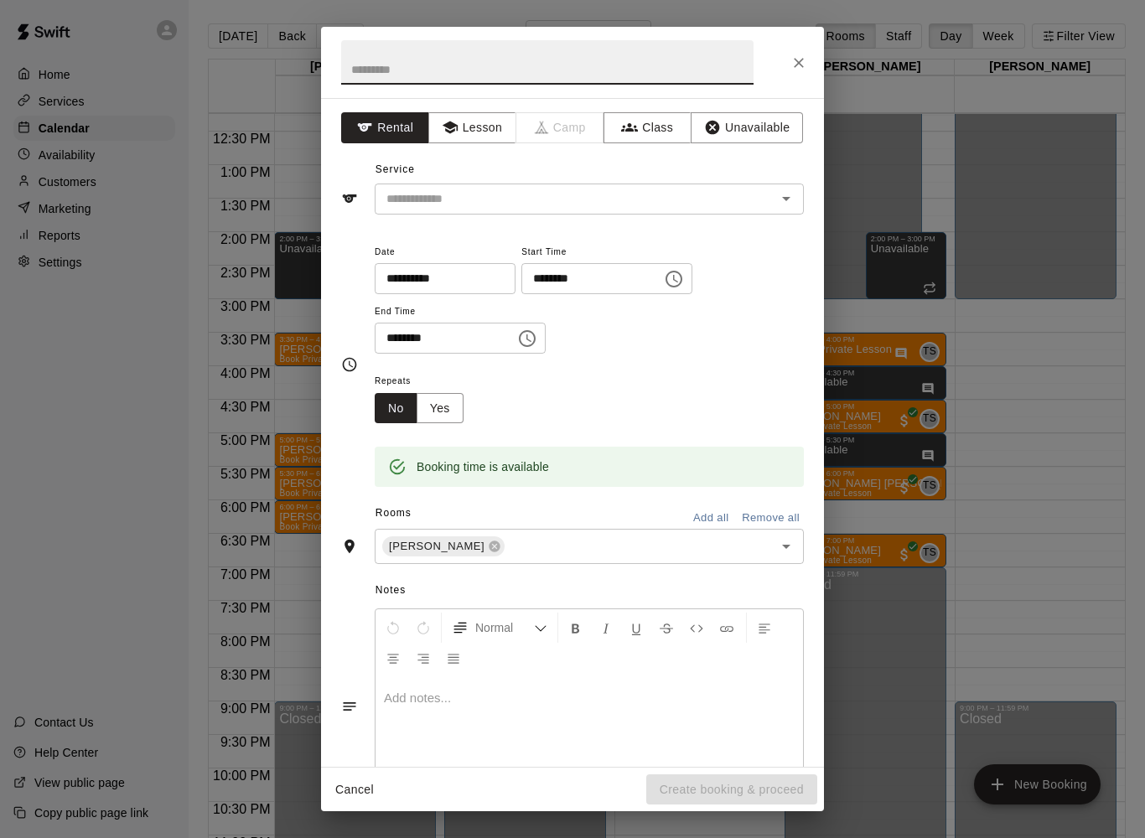
click at [651, 199] on input "text" at bounding box center [565, 199] width 370 height 21
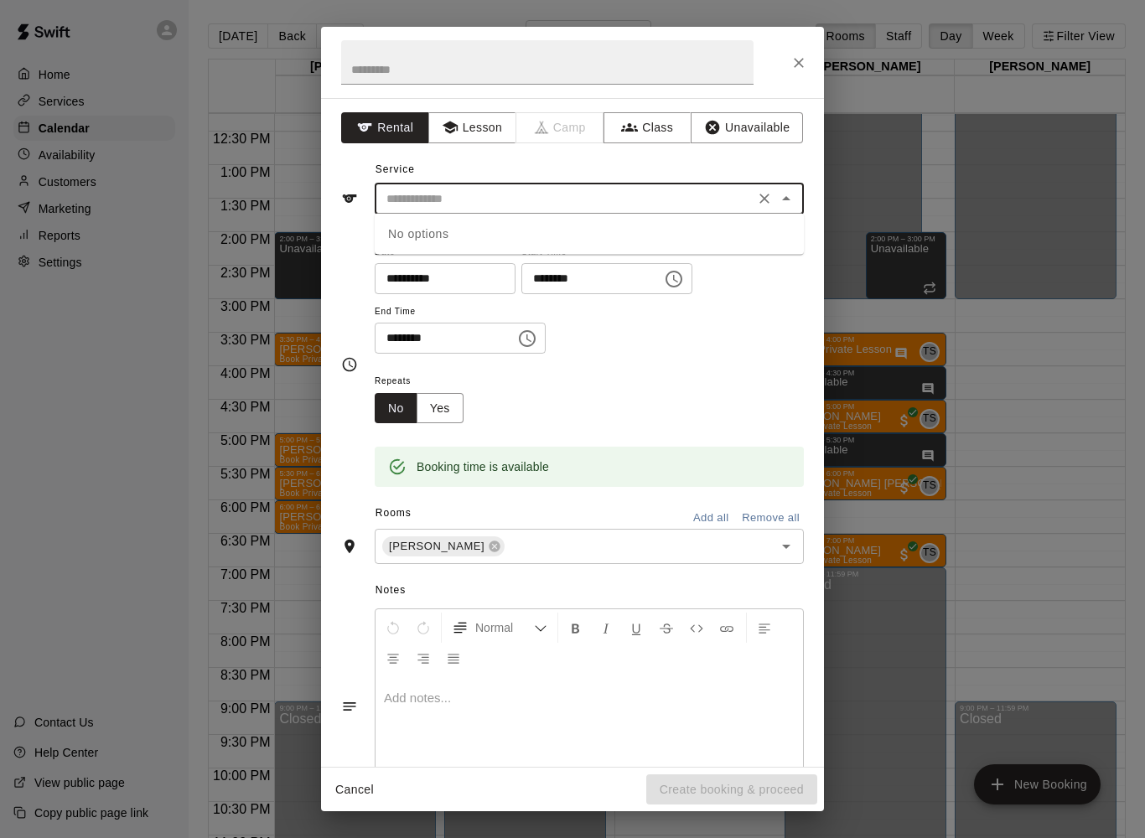
click at [625, 233] on div "No options" at bounding box center [589, 234] width 429 height 41
click at [489, 133] on button "Lesson" at bounding box center [472, 127] width 88 height 31
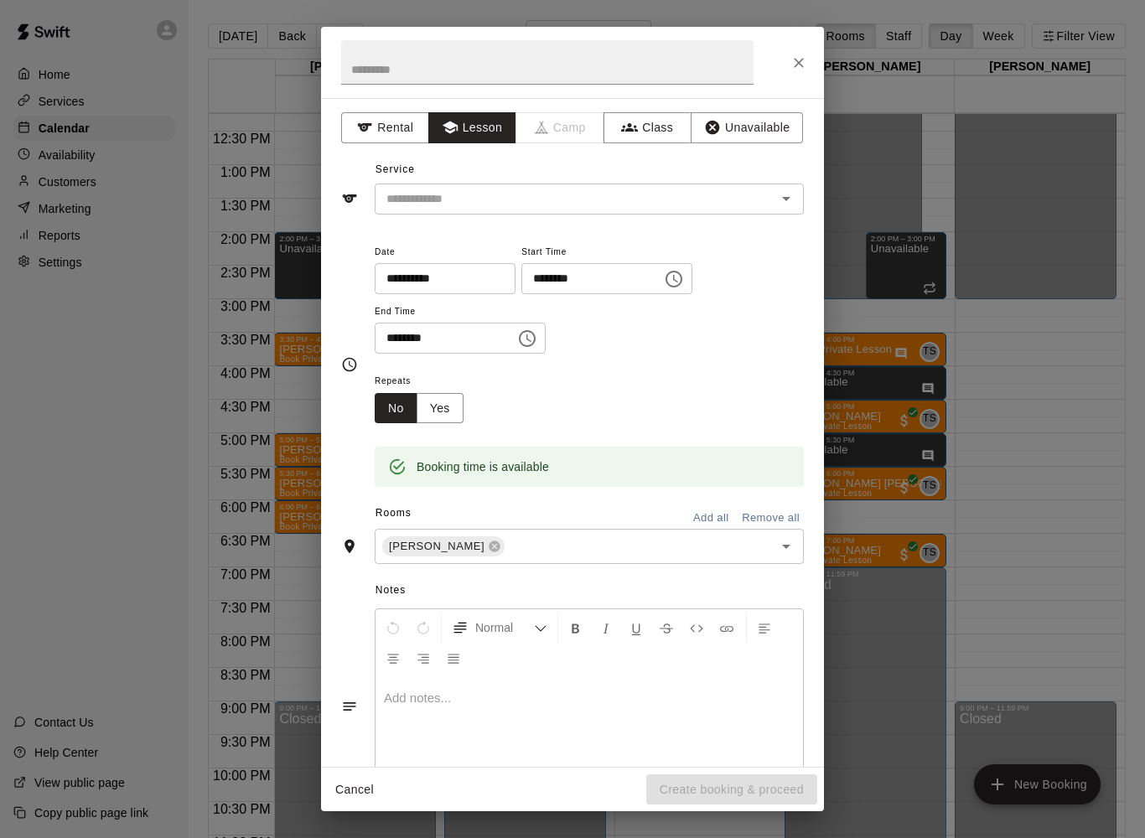
click at [568, 198] on input "text" at bounding box center [565, 199] width 370 height 21
click at [557, 264] on li "Book Private Lesson" at bounding box center [589, 262] width 429 height 28
type input "**********"
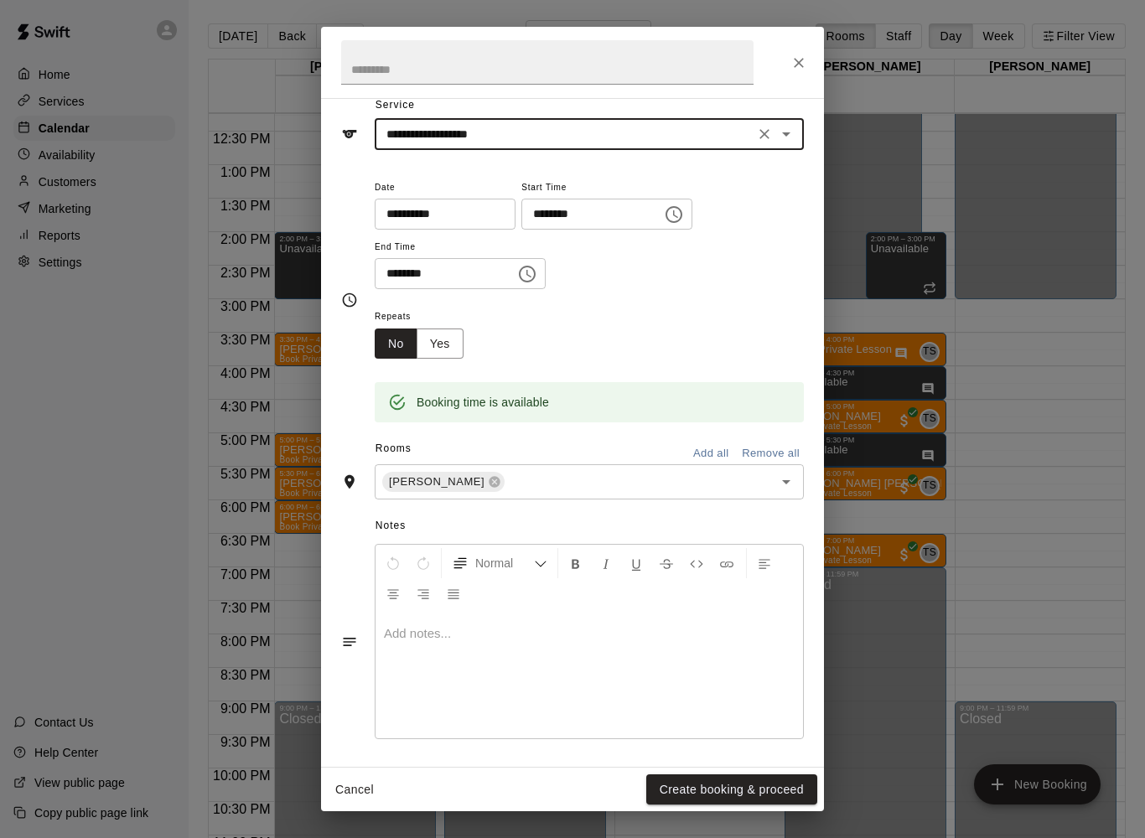
scroll to position [64, 0]
click at [726, 663] on div at bounding box center [590, 677] width 428 height 126
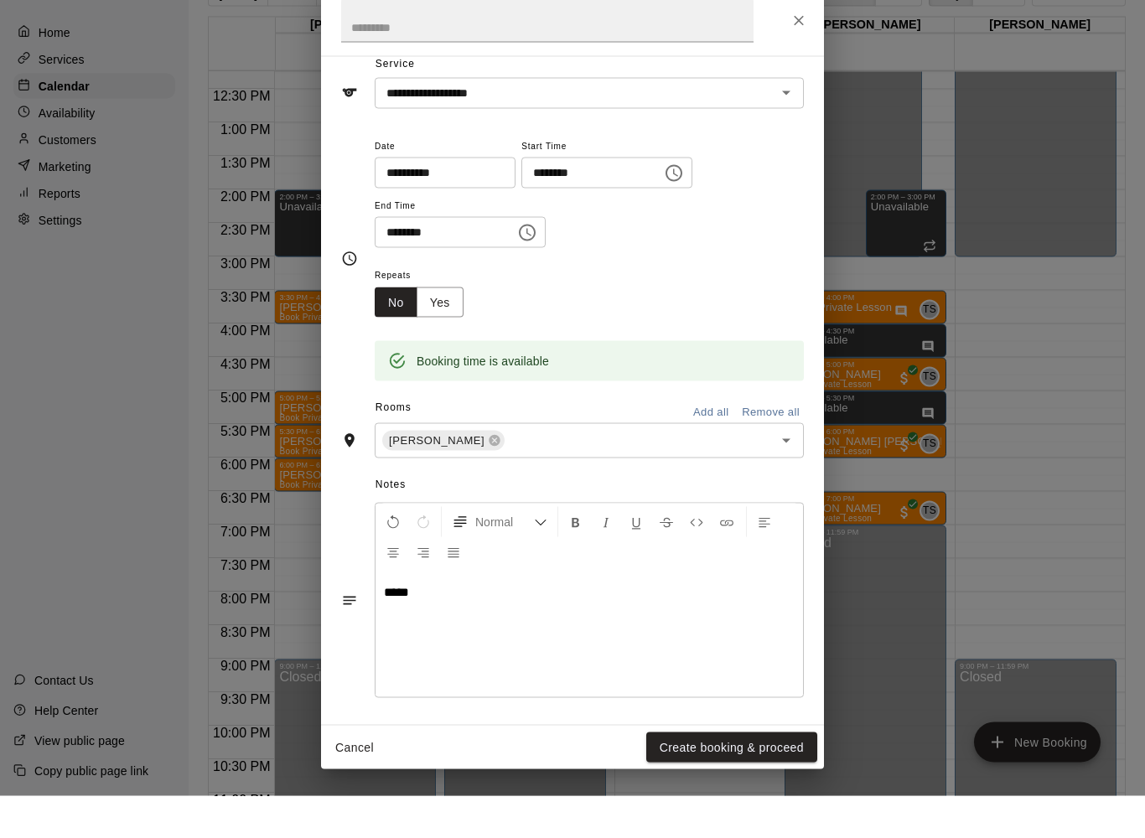
scroll to position [47, 0]
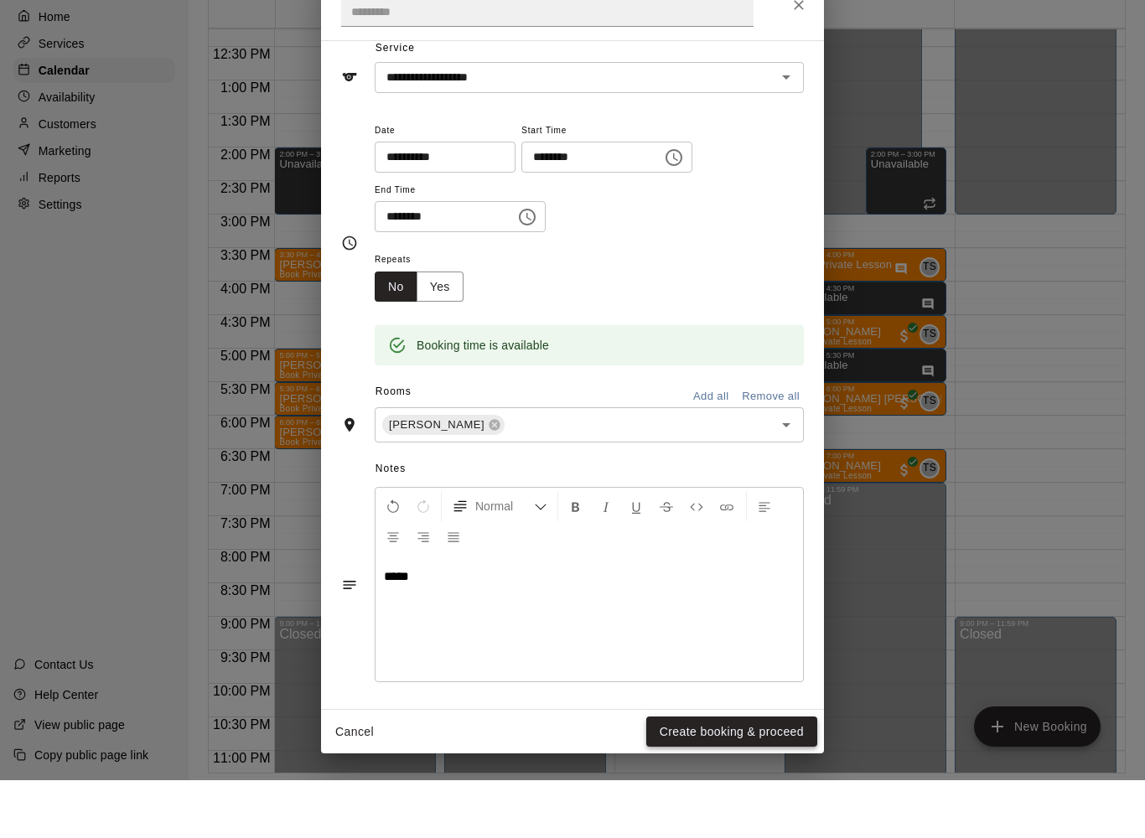
click at [794, 775] on button "Create booking & proceed" at bounding box center [731, 790] width 171 height 31
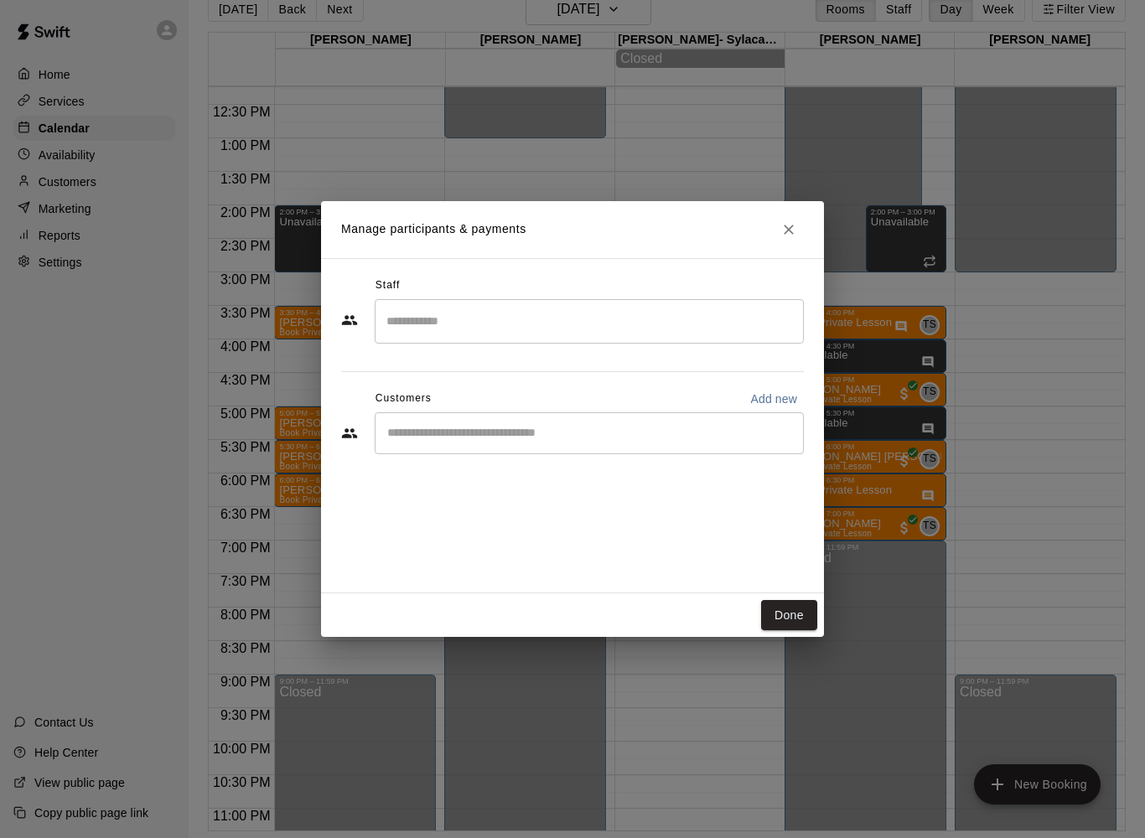
click at [718, 318] on input "Search staff" at bounding box center [589, 321] width 414 height 29
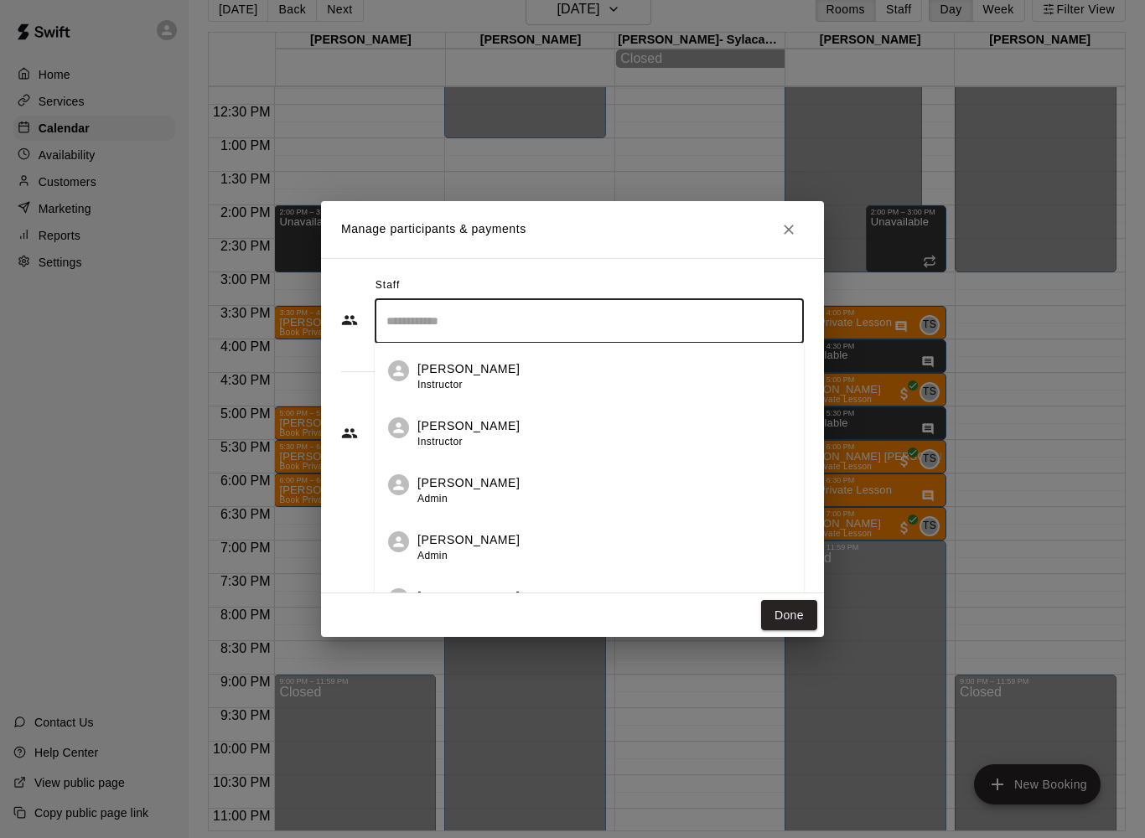
click at [407, 487] on div at bounding box center [398, 485] width 21 height 21
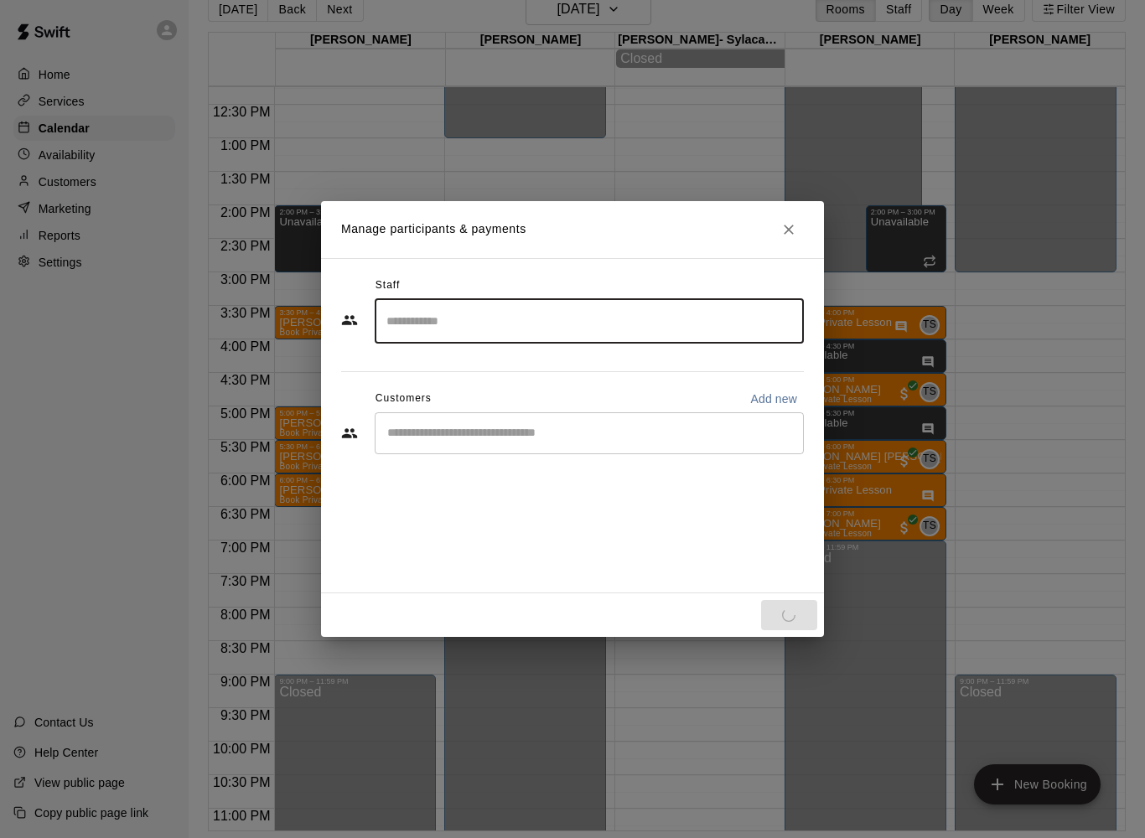
click at [801, 623] on div "Done" at bounding box center [572, 616] width 503 height 44
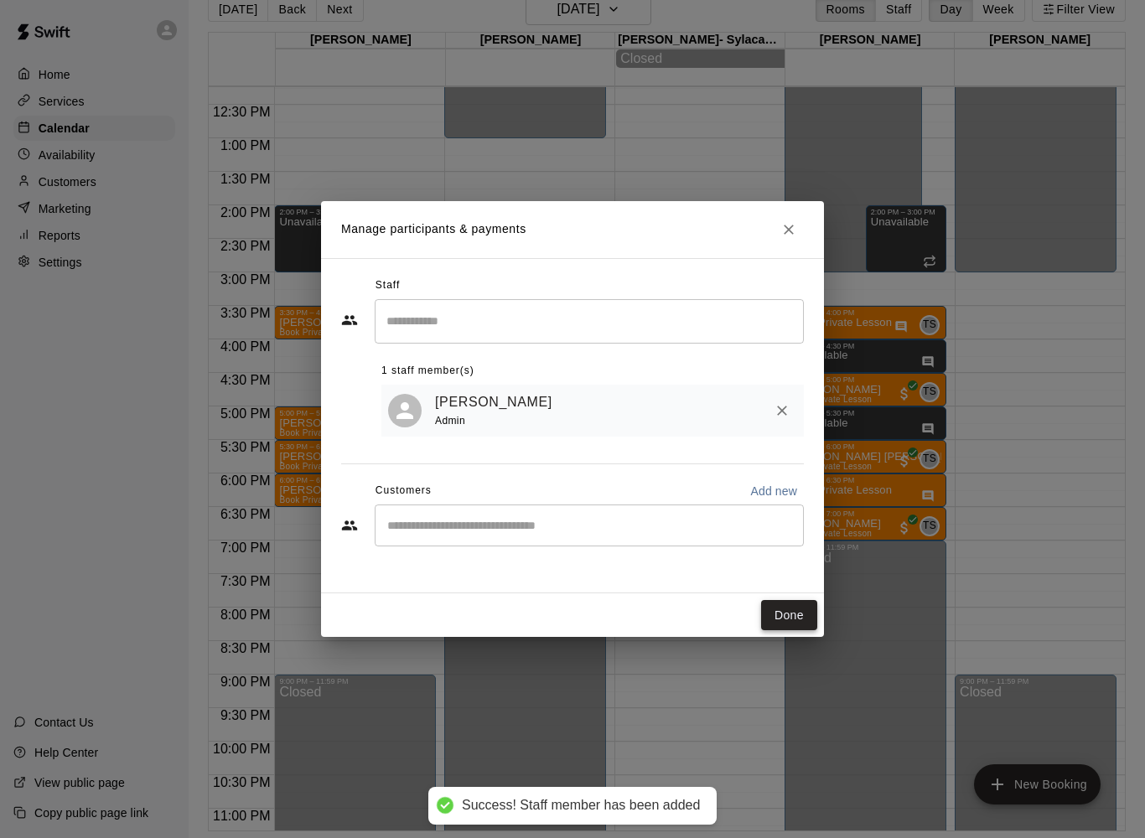
click at [796, 623] on button "Done" at bounding box center [789, 615] width 56 height 31
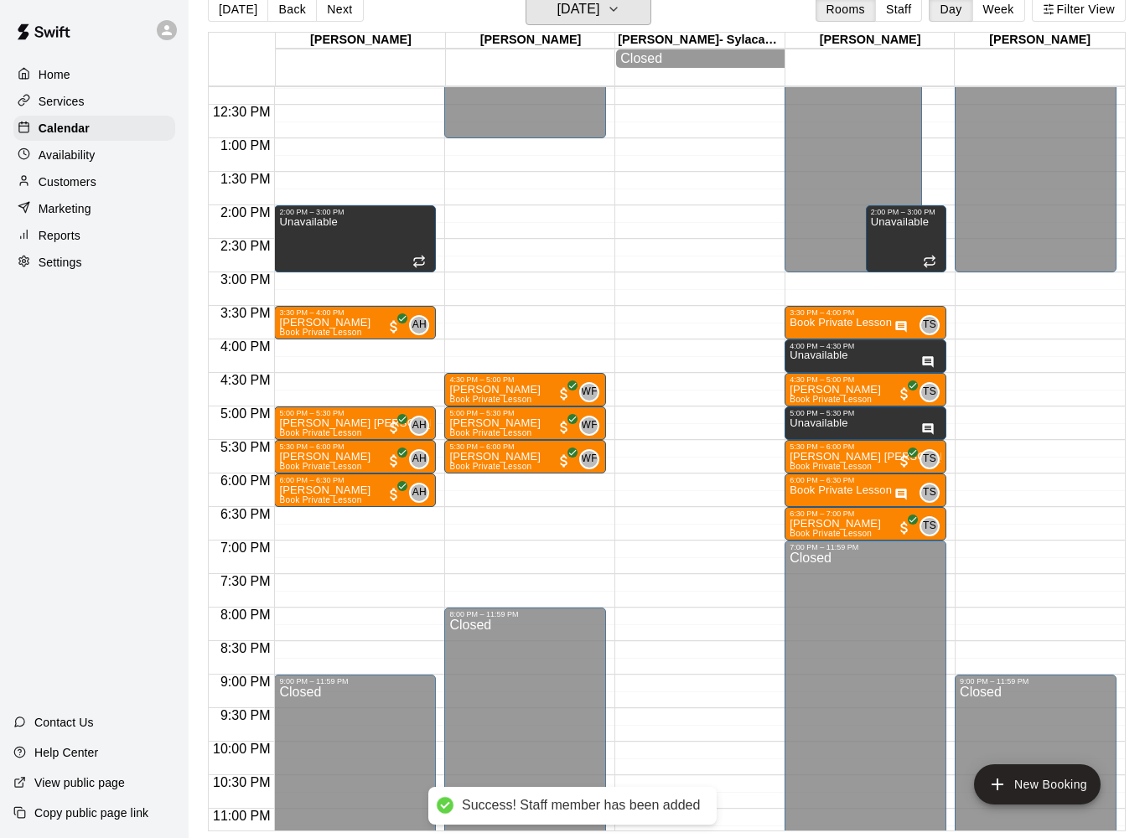
scroll to position [0, 0]
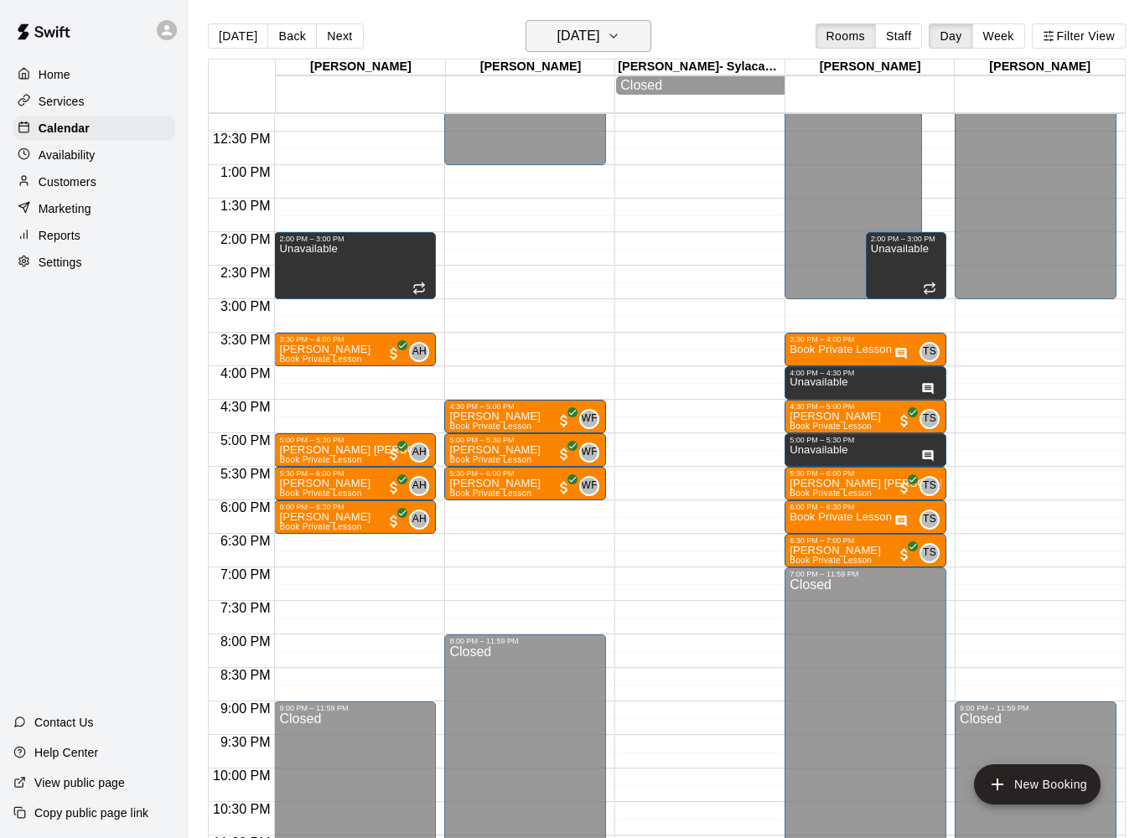
click at [636, 47] on button "[DATE]" at bounding box center [589, 36] width 126 height 32
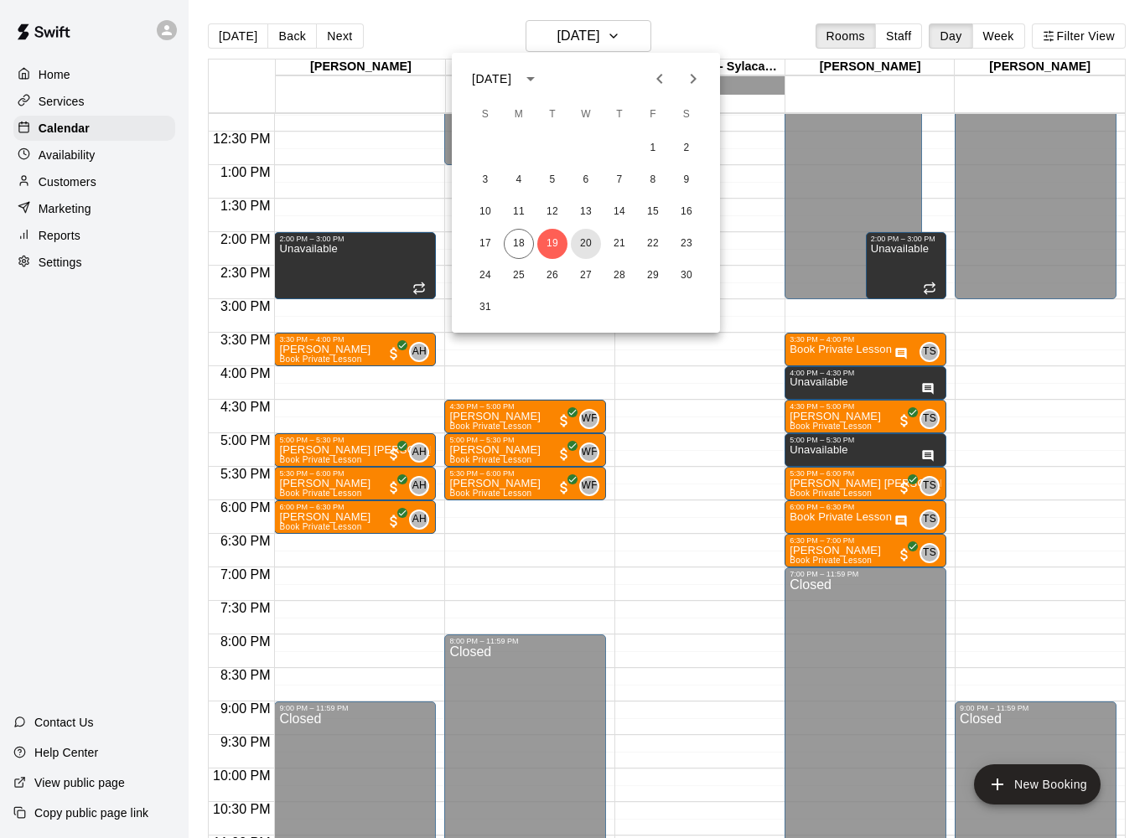
click at [589, 241] on button "20" at bounding box center [586, 244] width 30 height 30
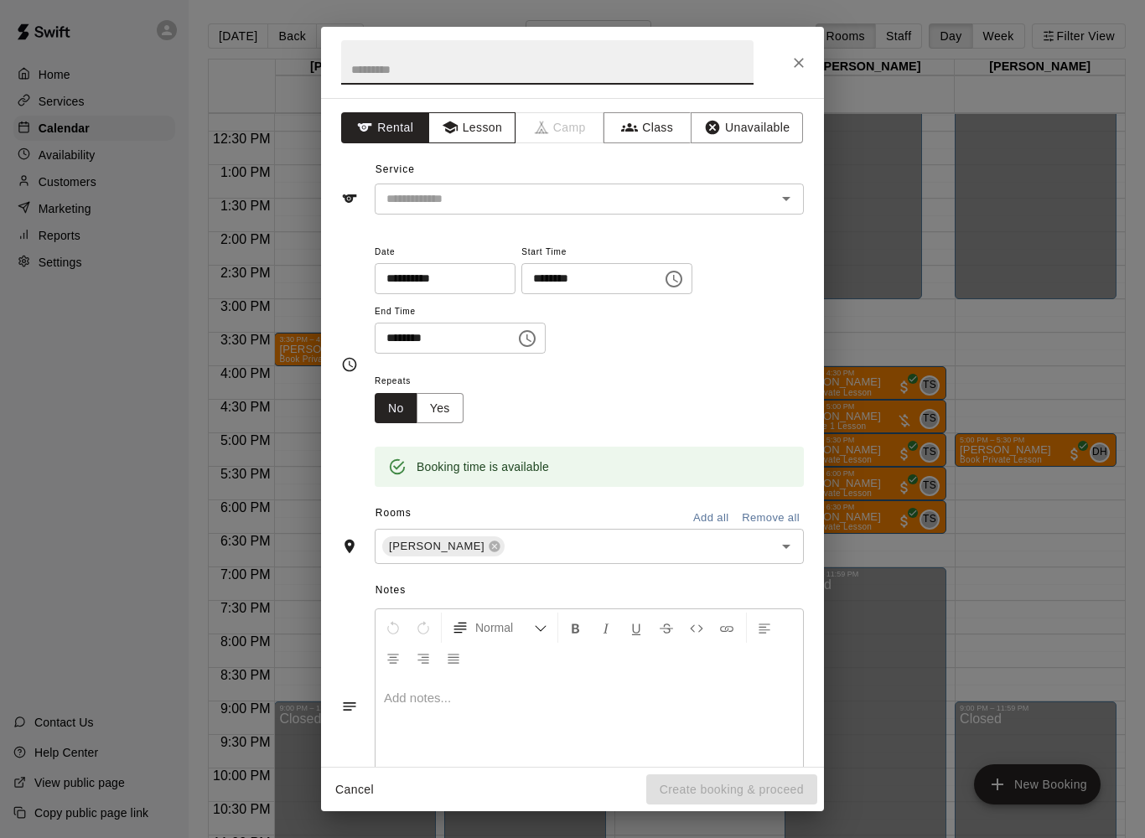
click at [490, 130] on button "Lesson" at bounding box center [472, 127] width 88 height 31
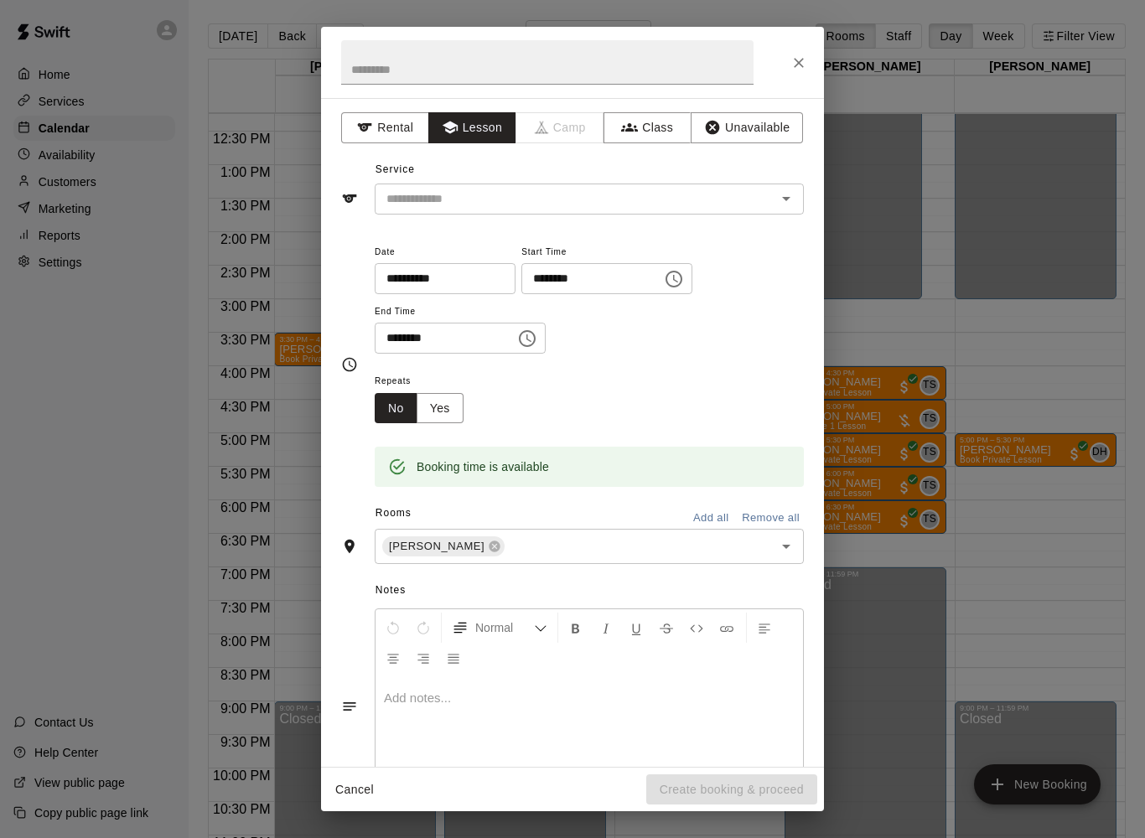
click at [521, 200] on input "text" at bounding box center [565, 199] width 370 height 21
click at [532, 257] on li "Book Private Lesson" at bounding box center [589, 262] width 429 height 28
type input "**********"
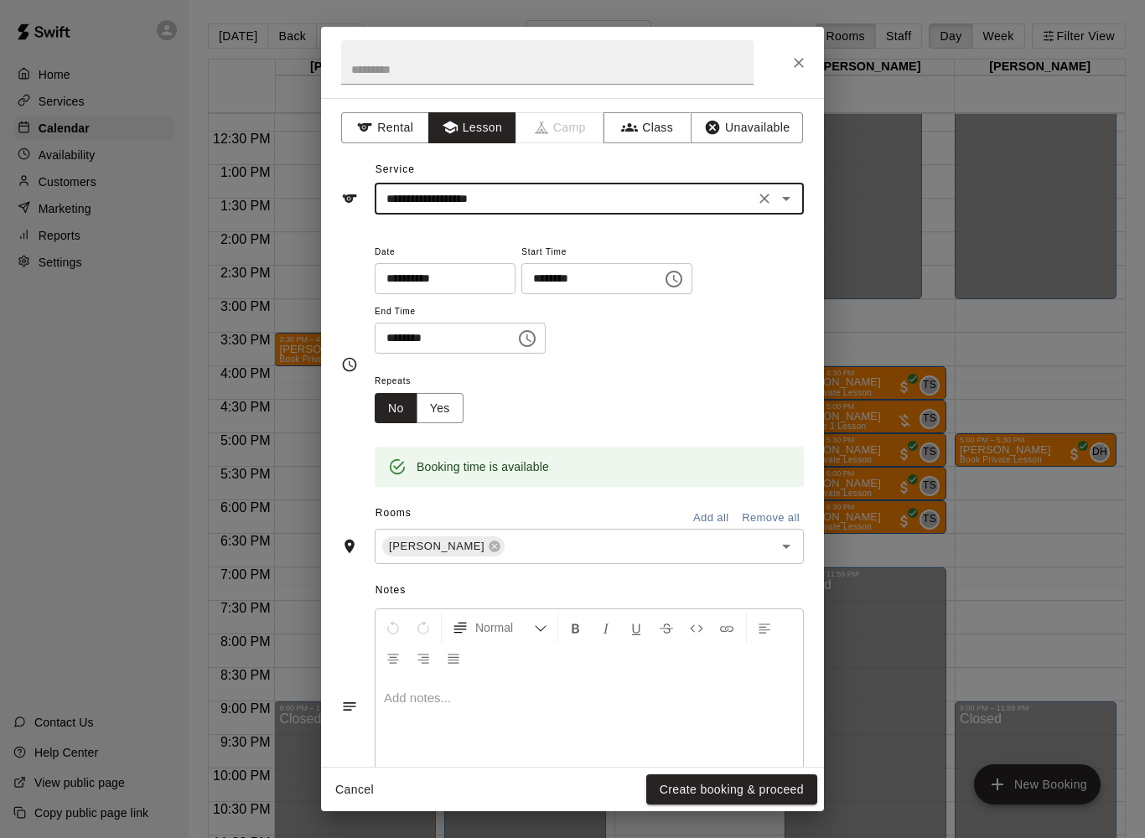
click at [680, 720] on div at bounding box center [590, 740] width 428 height 126
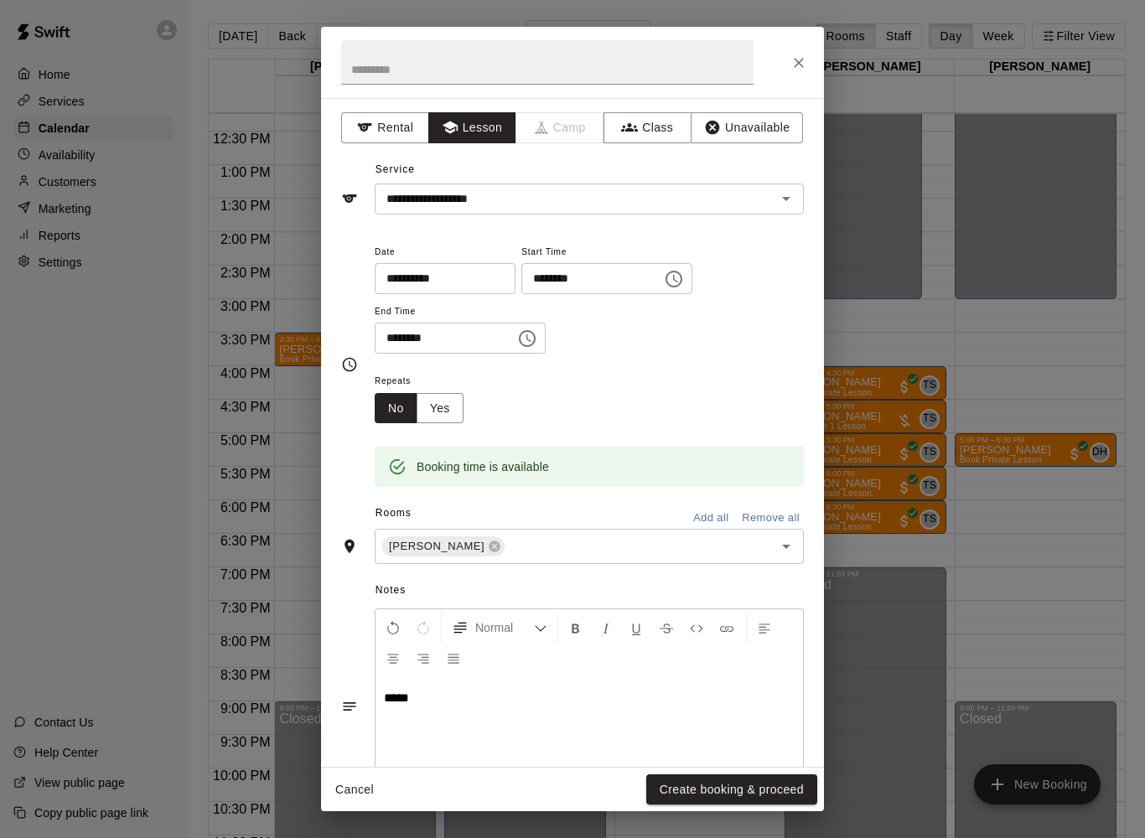
scroll to position [47, 0]
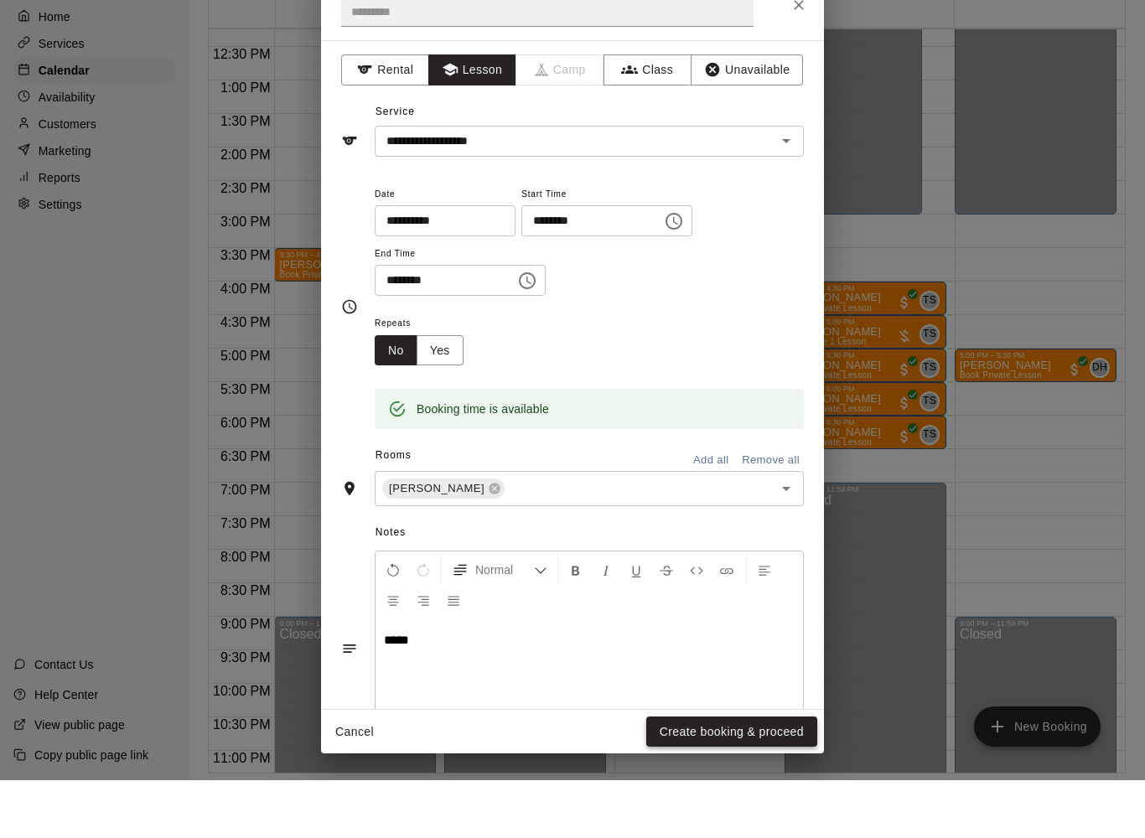
click at [784, 775] on button "Create booking & proceed" at bounding box center [731, 790] width 171 height 31
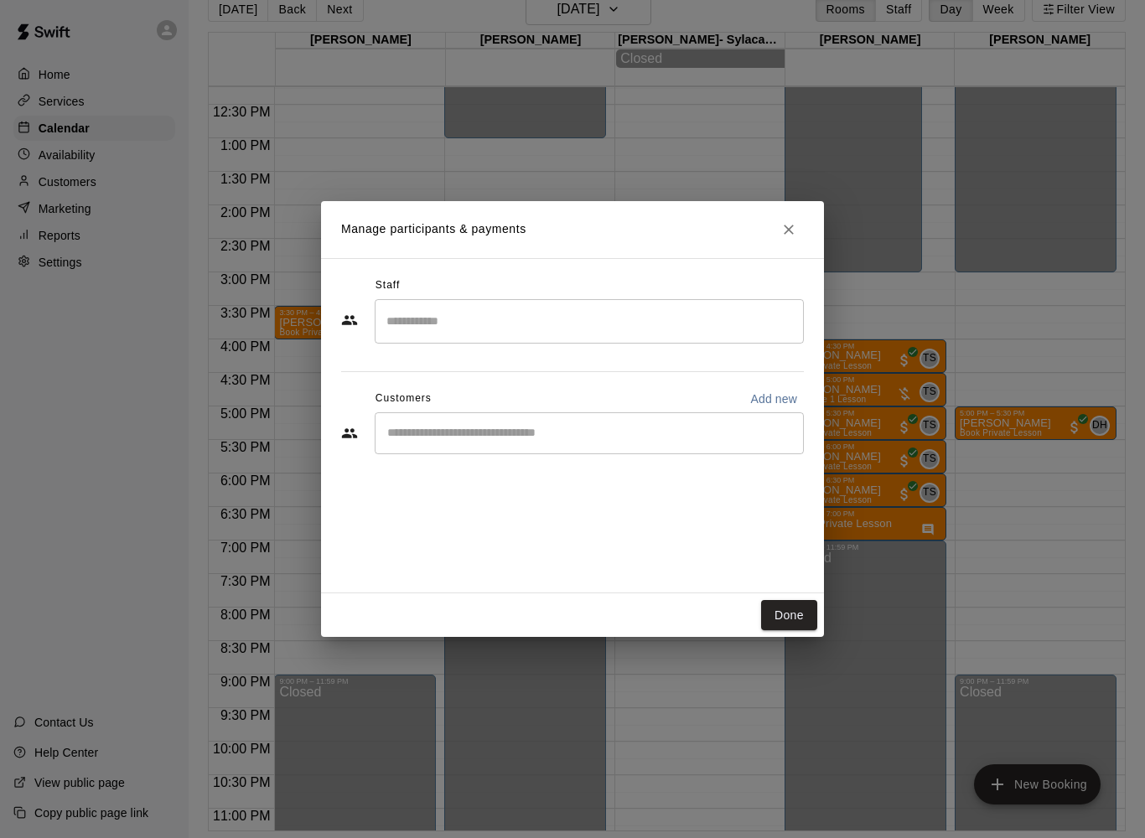
click at [716, 319] on input "Search staff" at bounding box center [589, 321] width 414 height 29
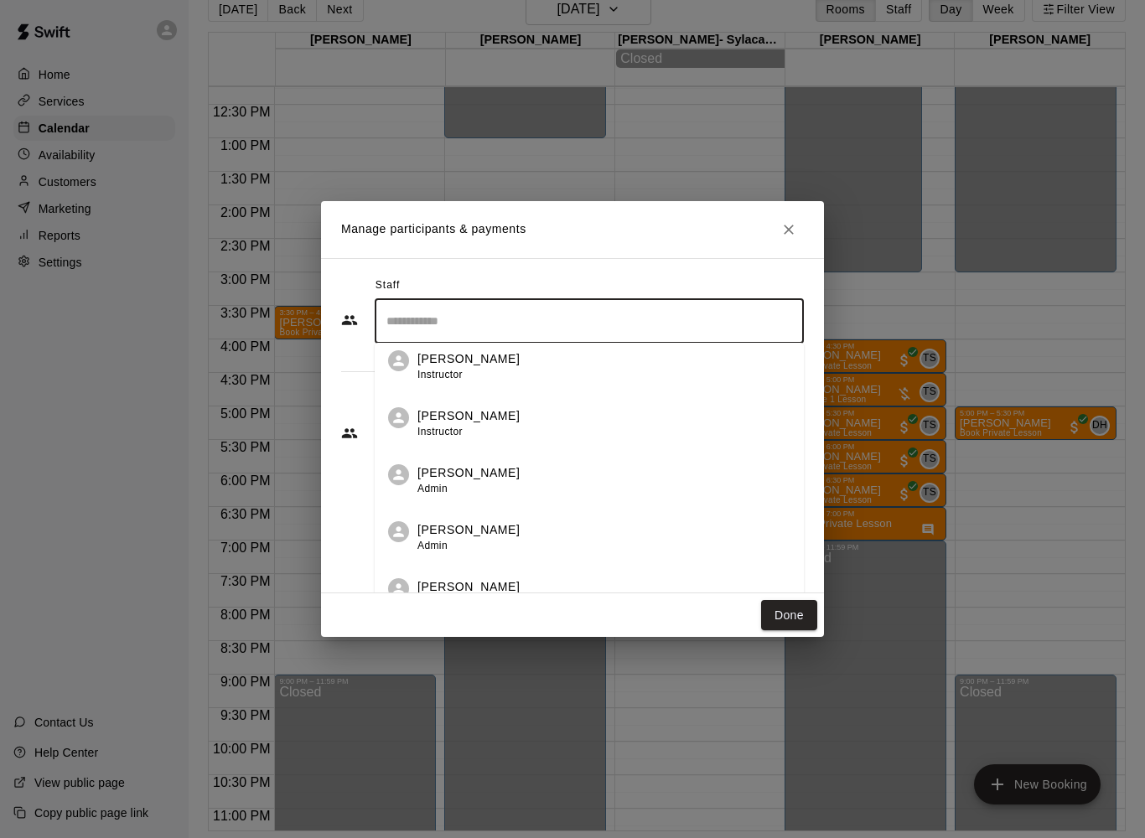
scroll to position [10, 0]
click at [609, 488] on div "[PERSON_NAME] Admin" at bounding box center [603, 480] width 373 height 33
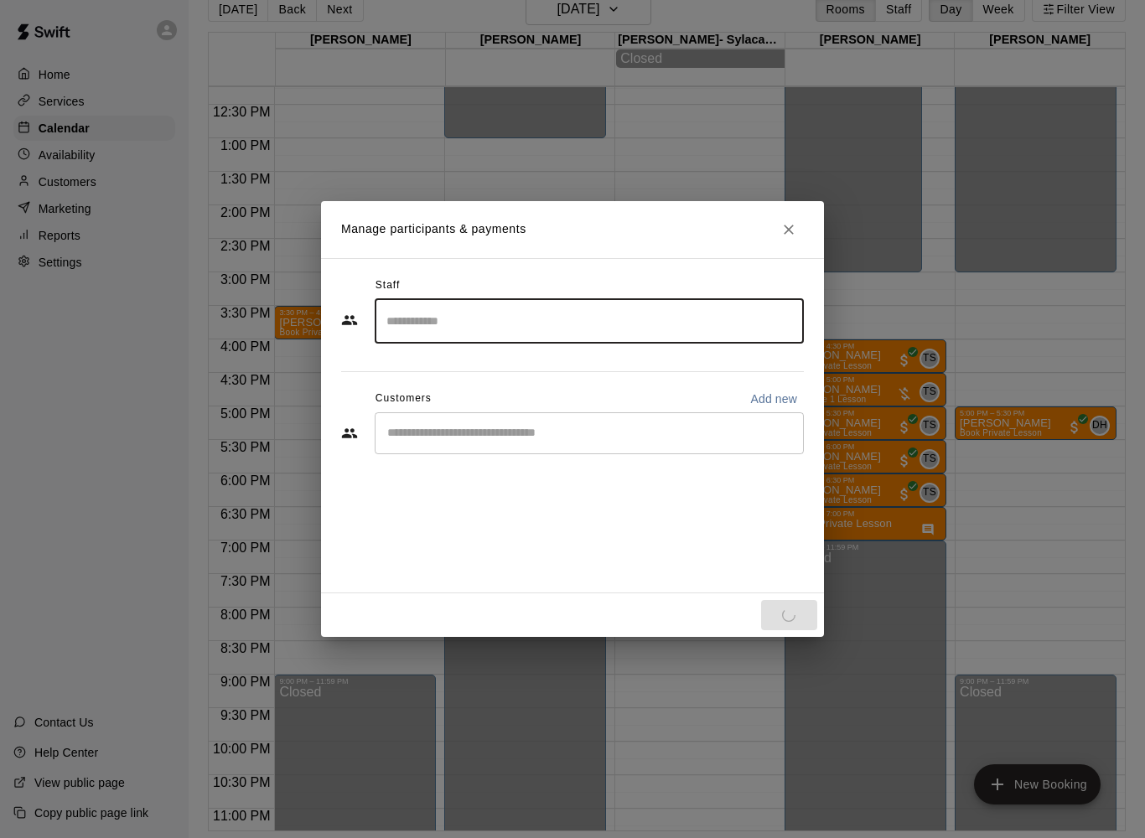
click at [817, 620] on div "Done" at bounding box center [572, 616] width 503 height 44
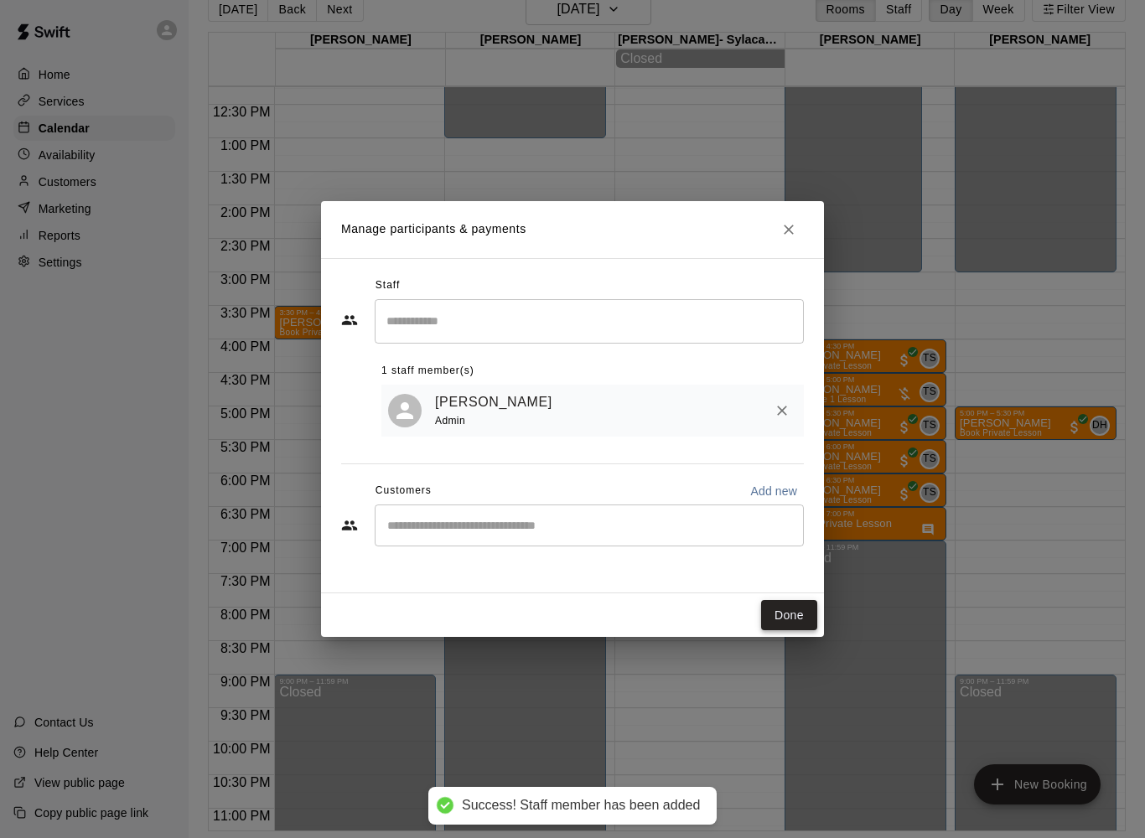
click at [801, 607] on button "Done" at bounding box center [789, 615] width 56 height 31
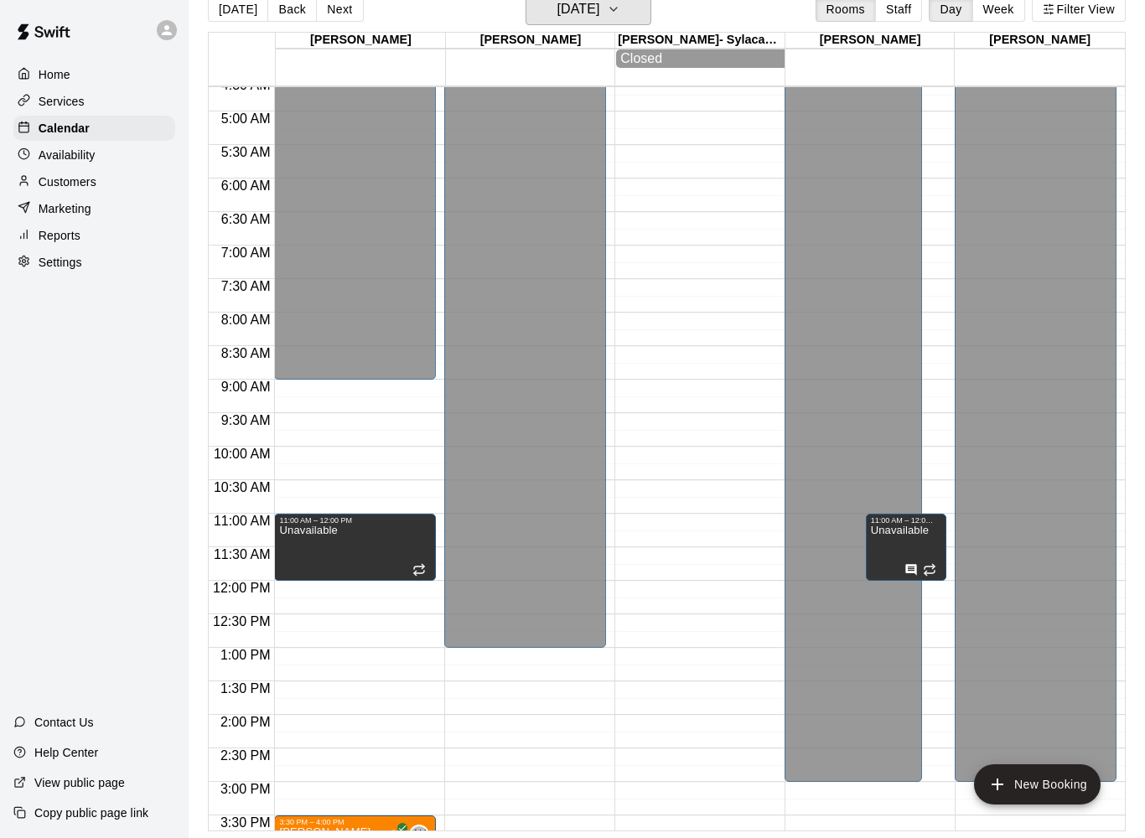
scroll to position [0, 0]
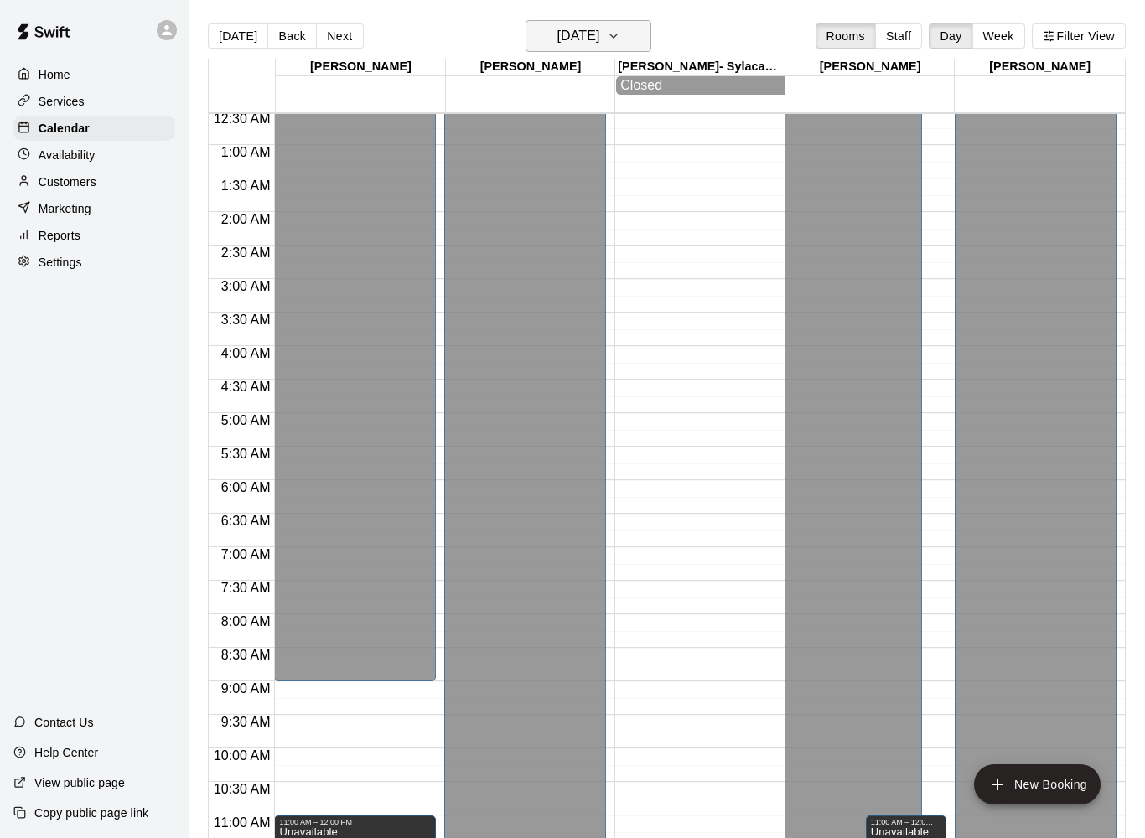
click at [599, 24] on h6 "[DATE]" at bounding box center [578, 35] width 43 height 23
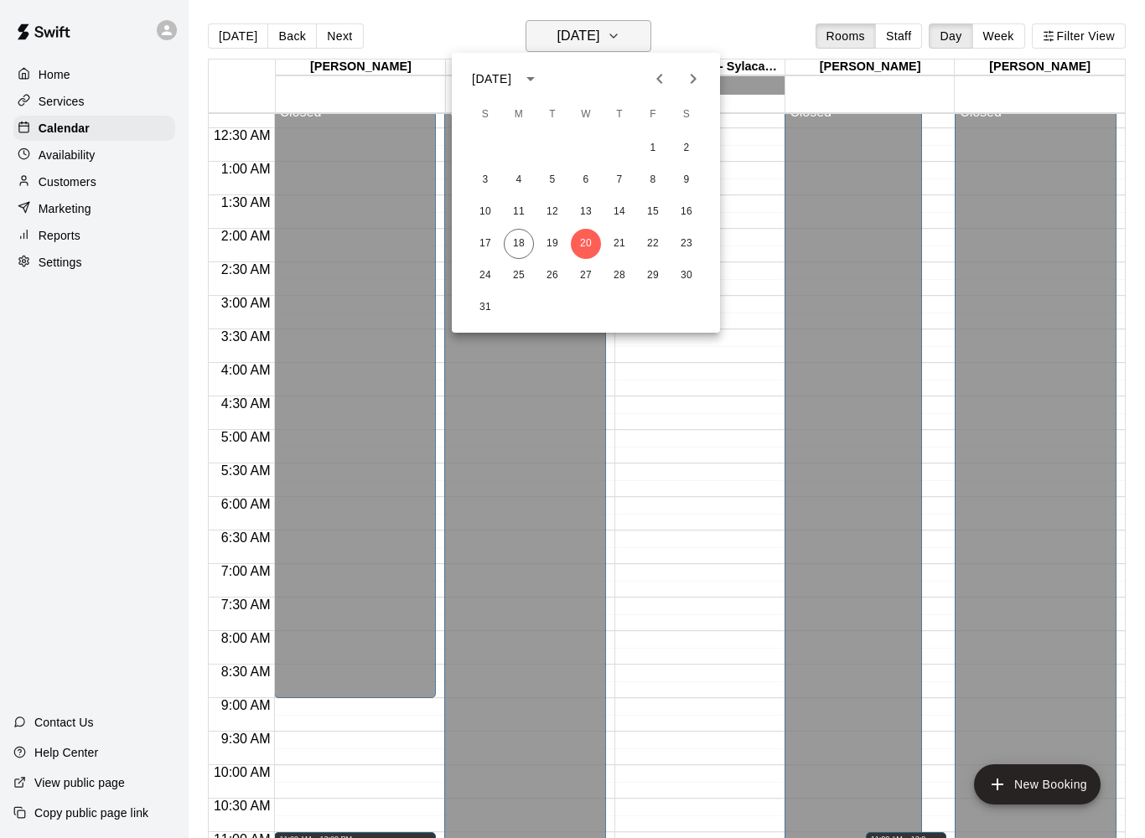
scroll to position [18, 0]
click at [31, 181] on div at bounding box center [572, 419] width 1145 height 838
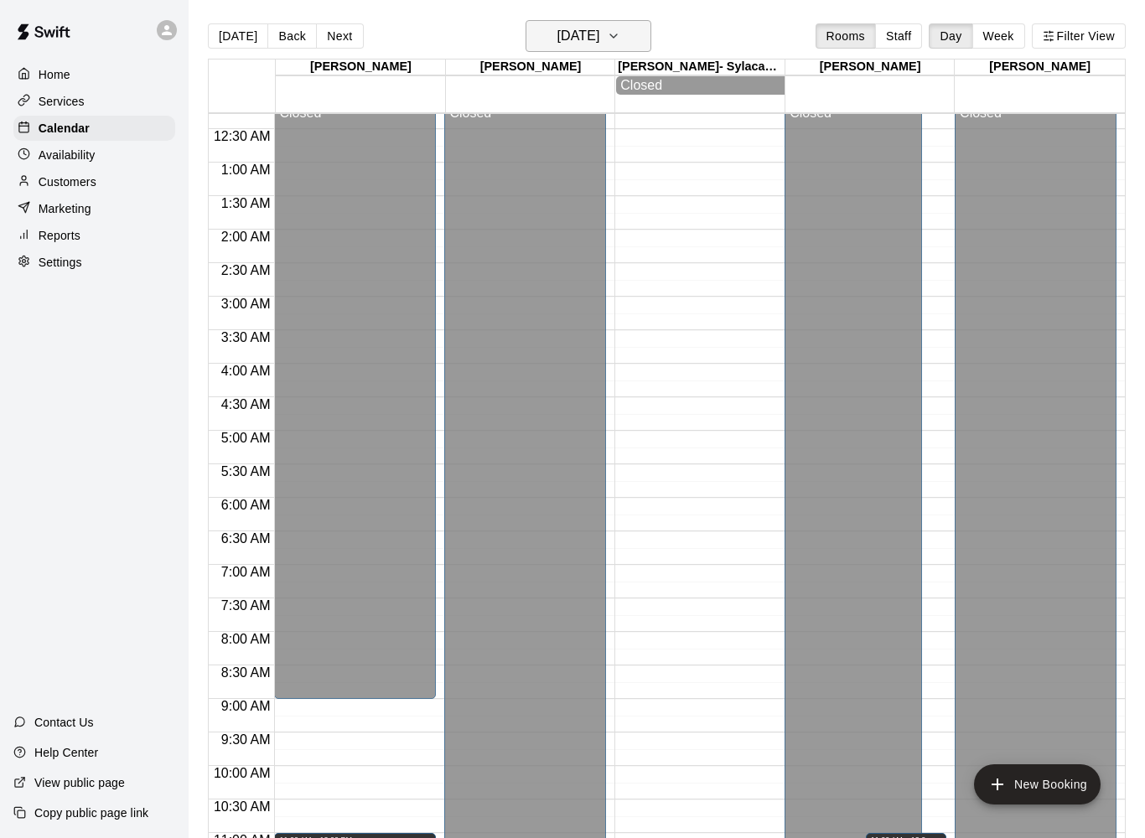
click at [599, 40] on h6 "[DATE]" at bounding box center [578, 35] width 43 height 23
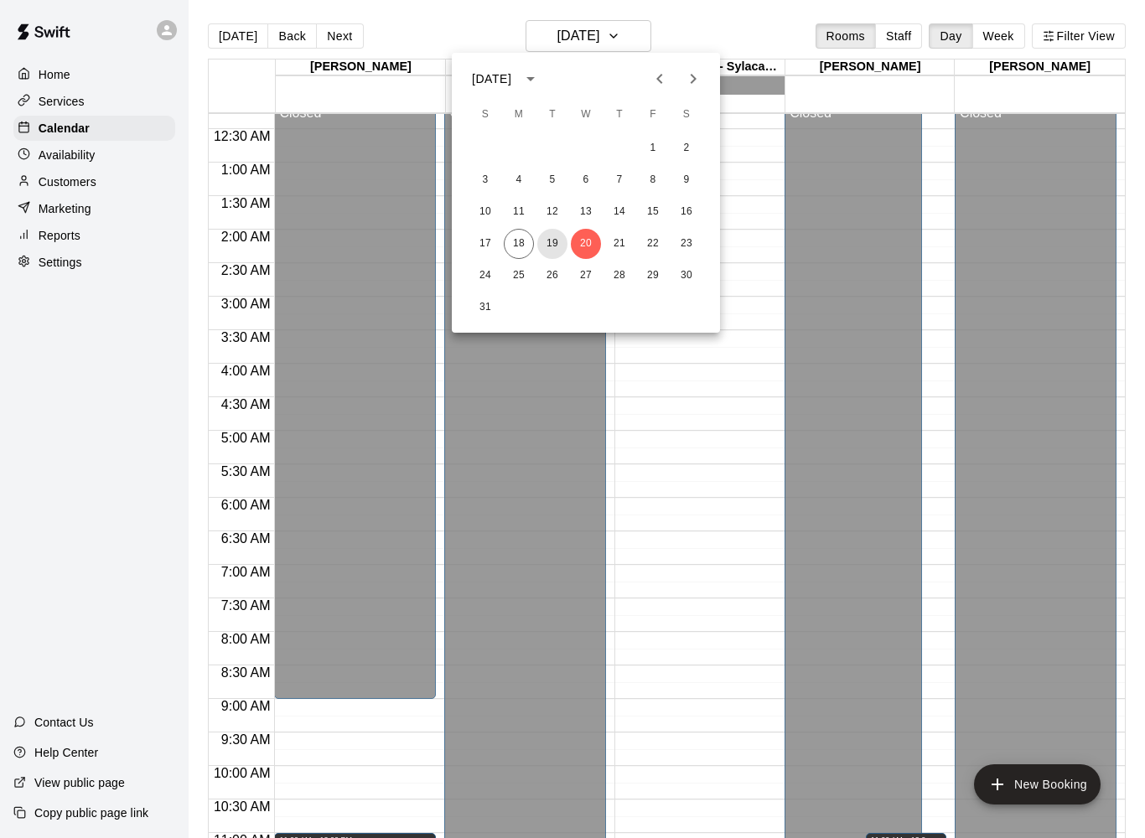
click at [555, 246] on button "19" at bounding box center [552, 244] width 30 height 30
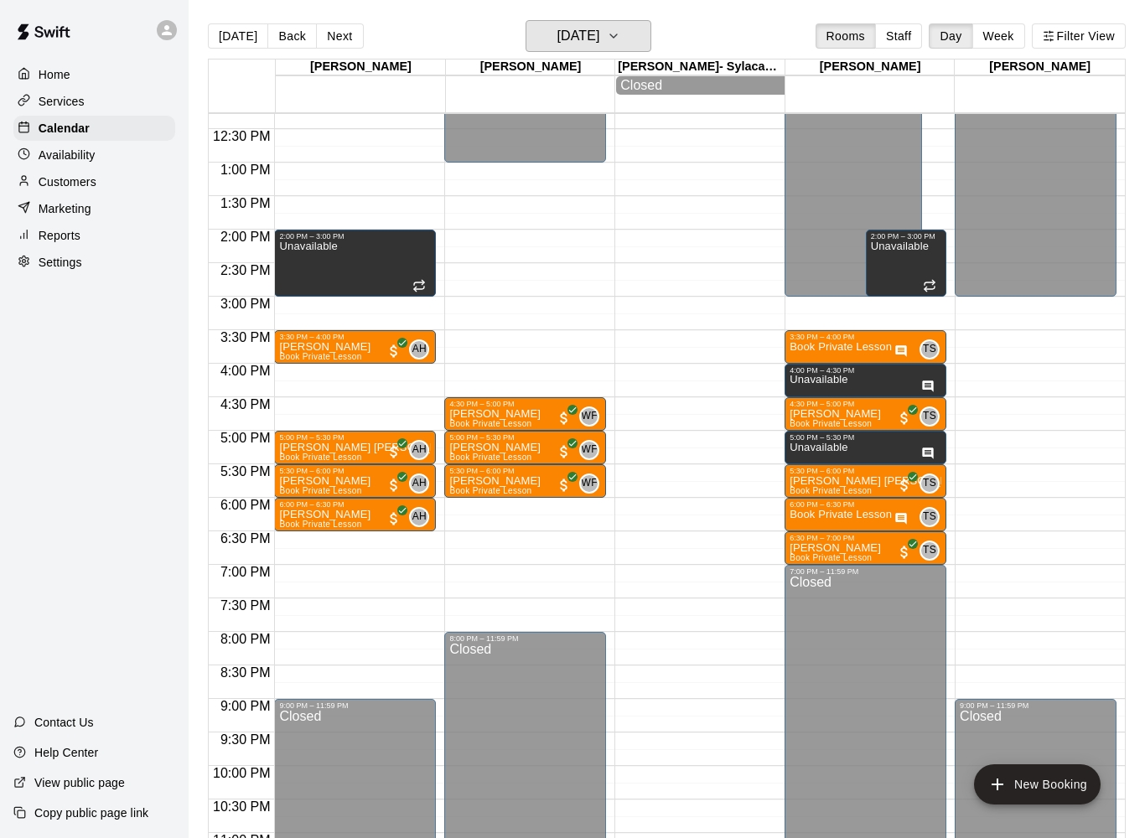
scroll to position [824, 0]
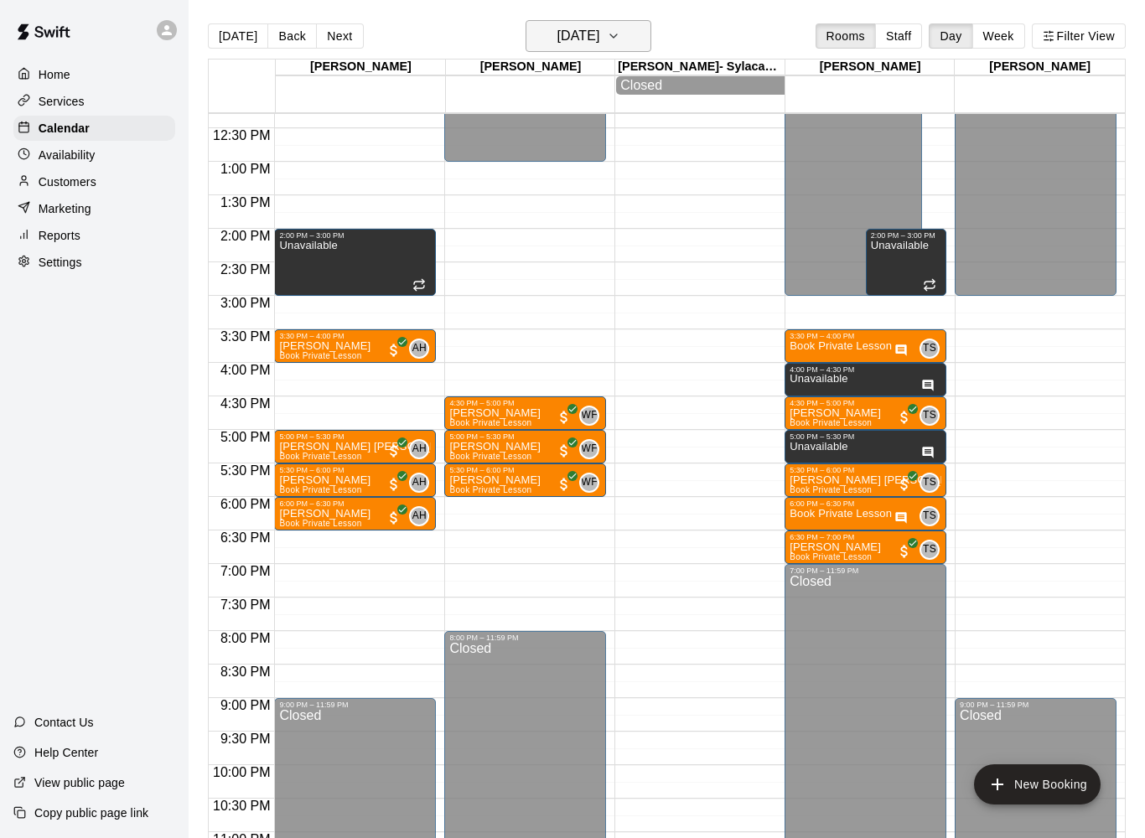
click at [599, 44] on h6 "[DATE]" at bounding box center [578, 35] width 43 height 23
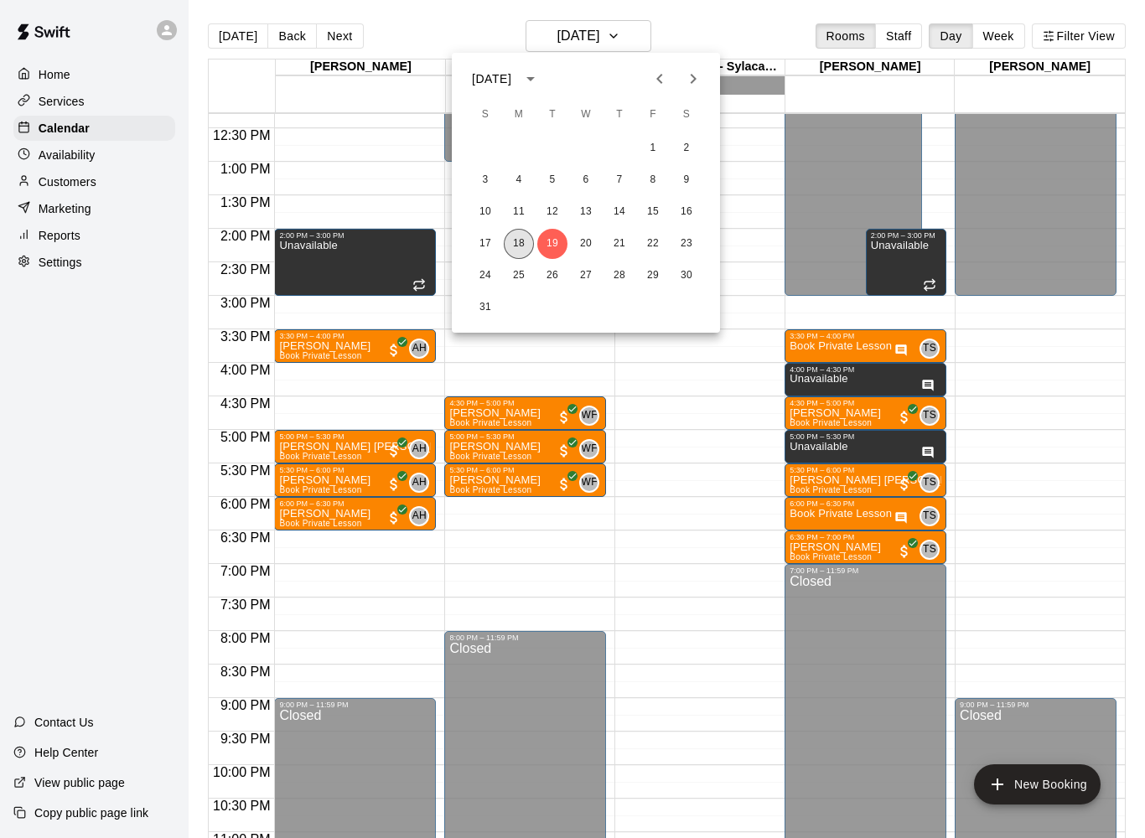
click at [516, 246] on button "18" at bounding box center [519, 244] width 30 height 30
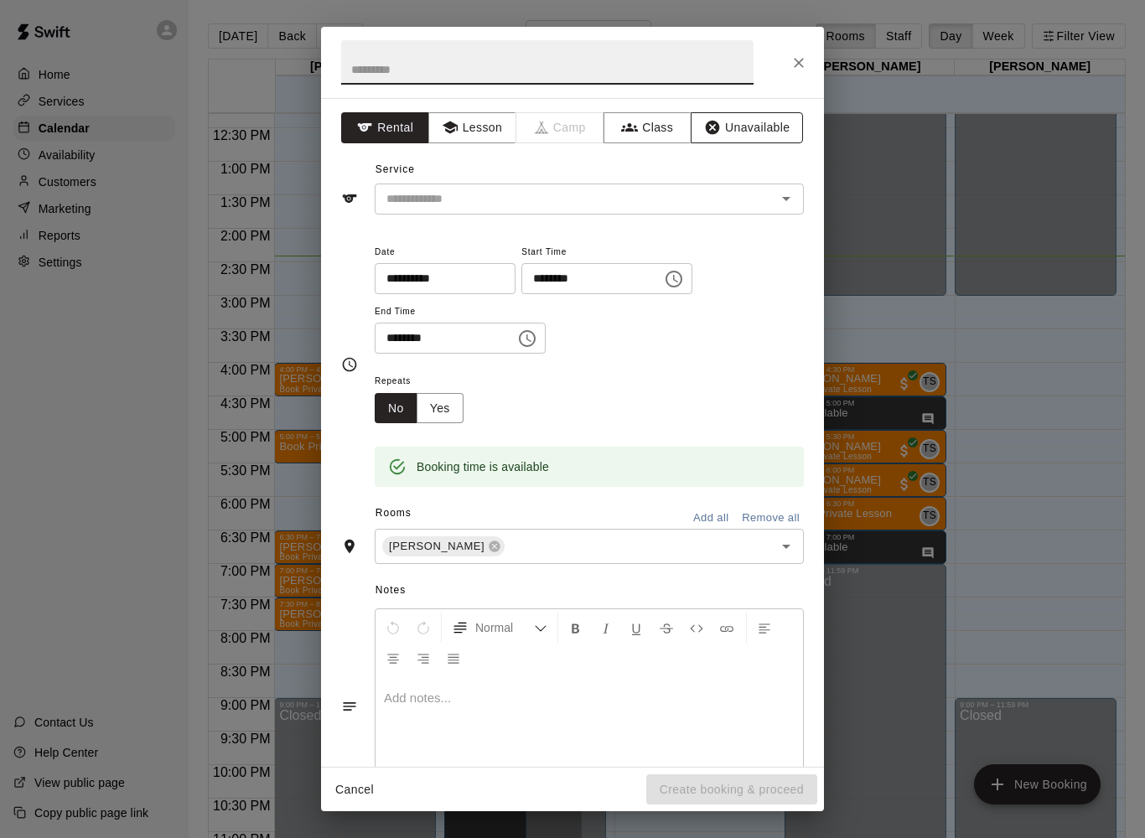
click at [767, 122] on button "Unavailable" at bounding box center [747, 127] width 112 height 31
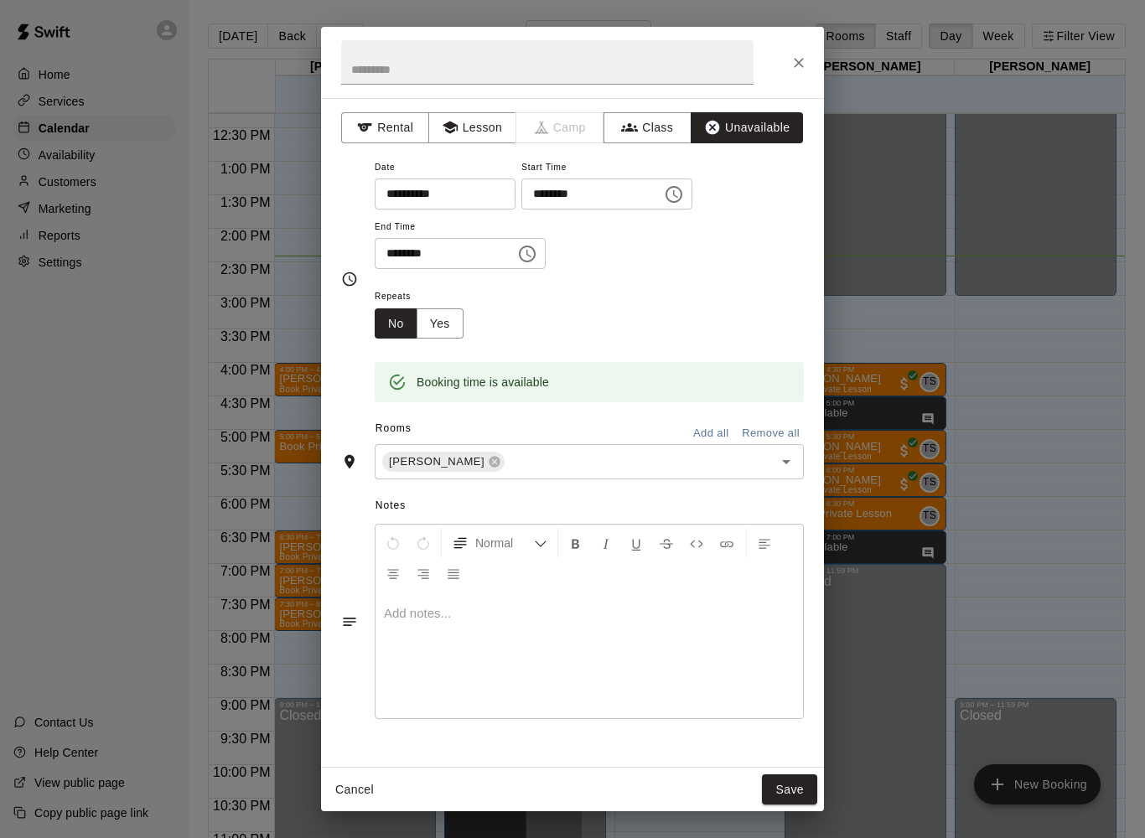
click at [718, 660] on div at bounding box center [590, 656] width 428 height 126
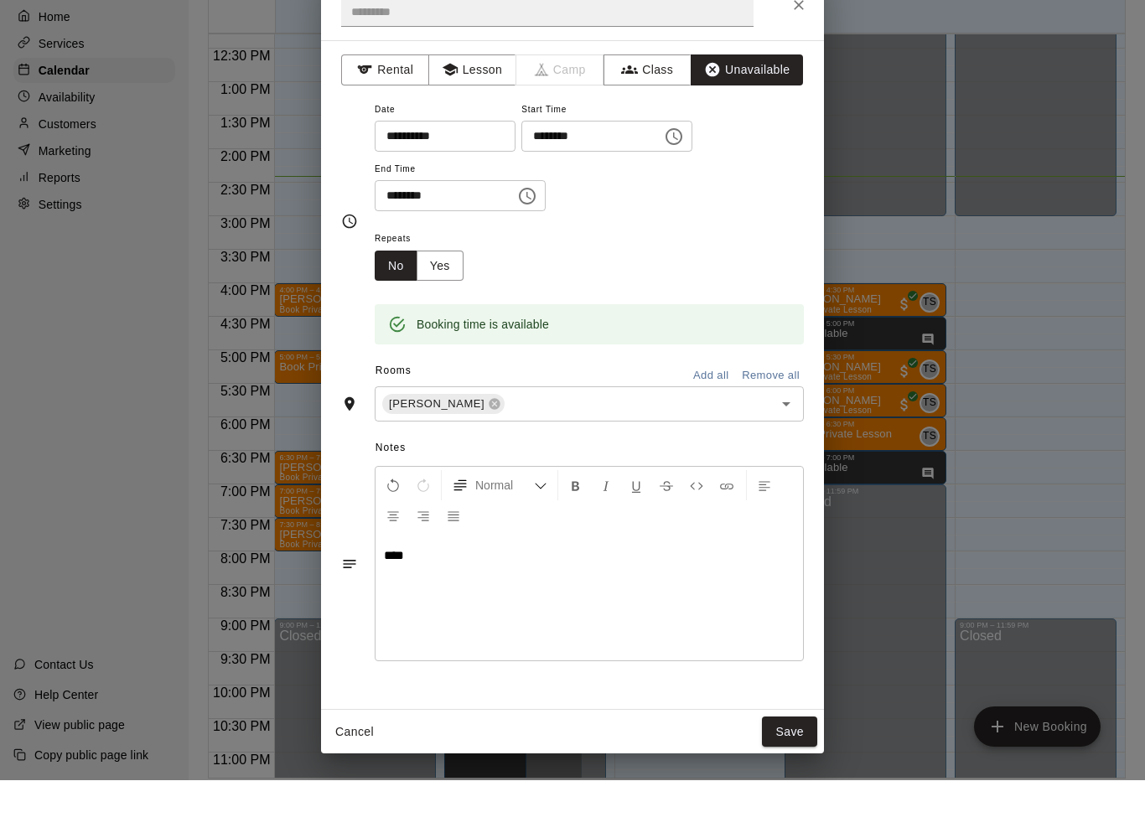
scroll to position [47, 0]
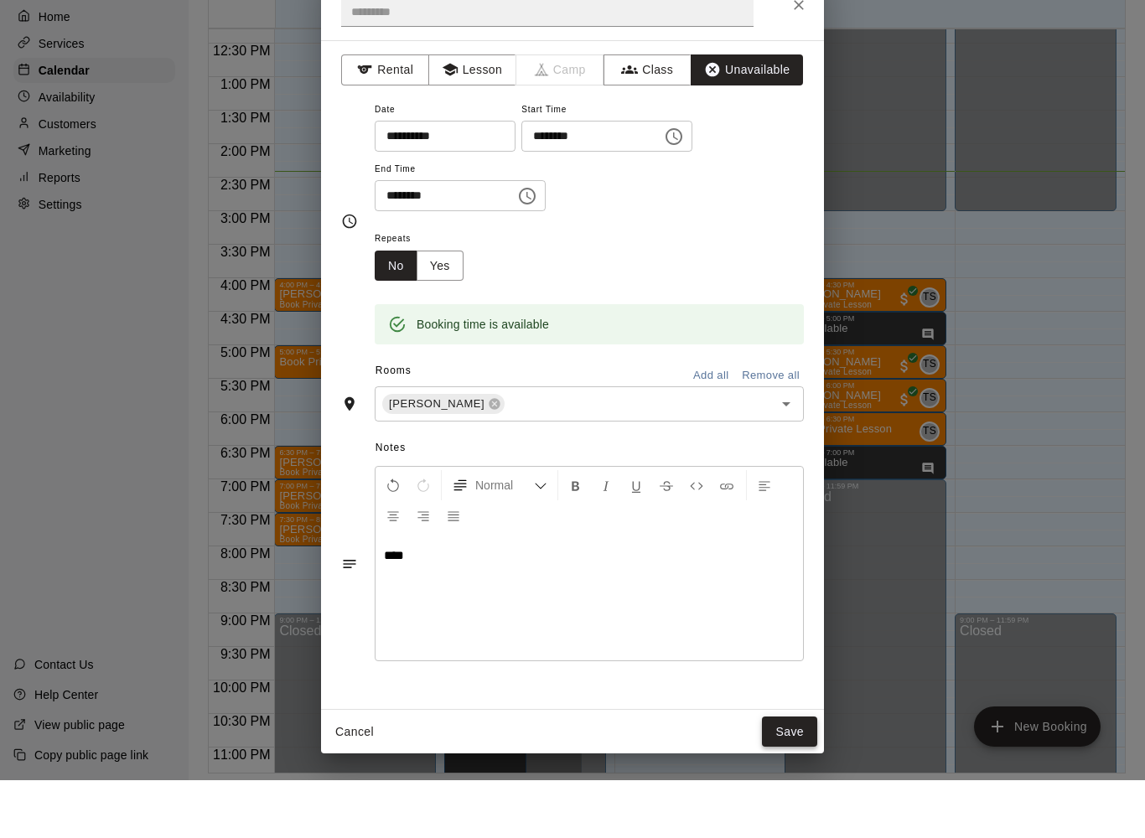
click at [807, 775] on button "Save" at bounding box center [789, 790] width 55 height 31
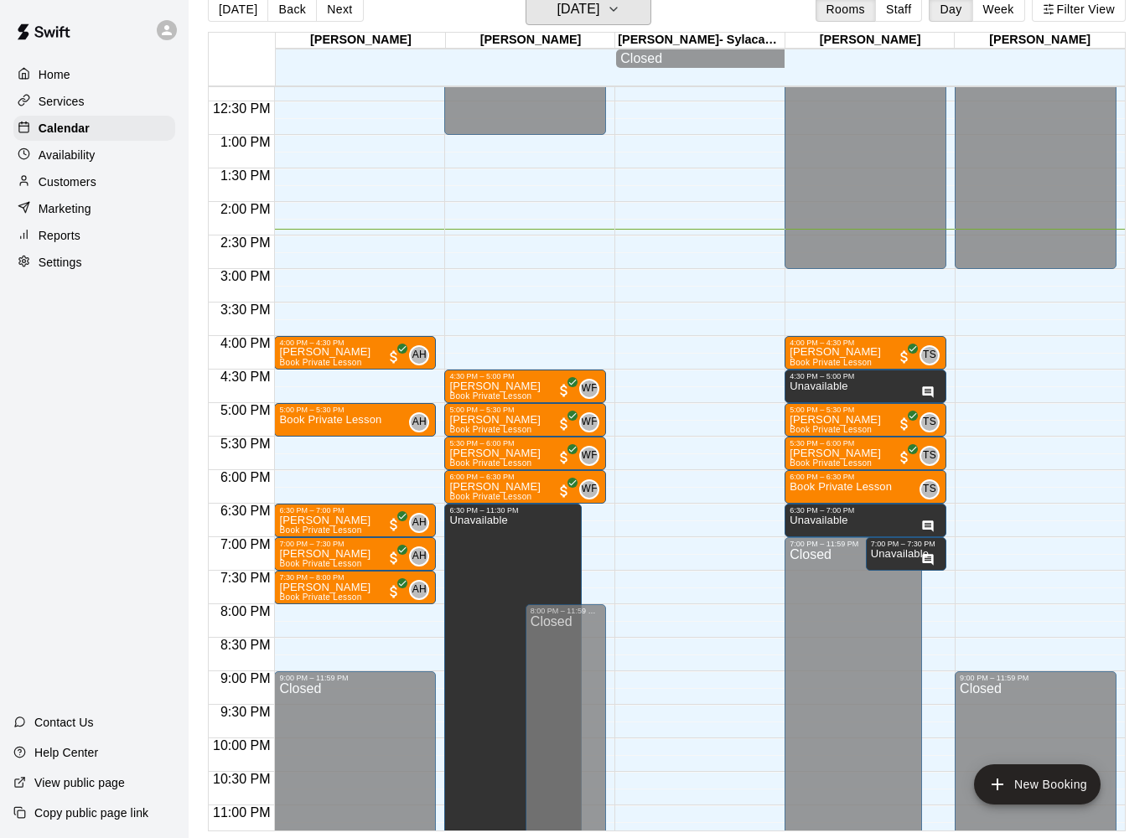
scroll to position [0, 0]
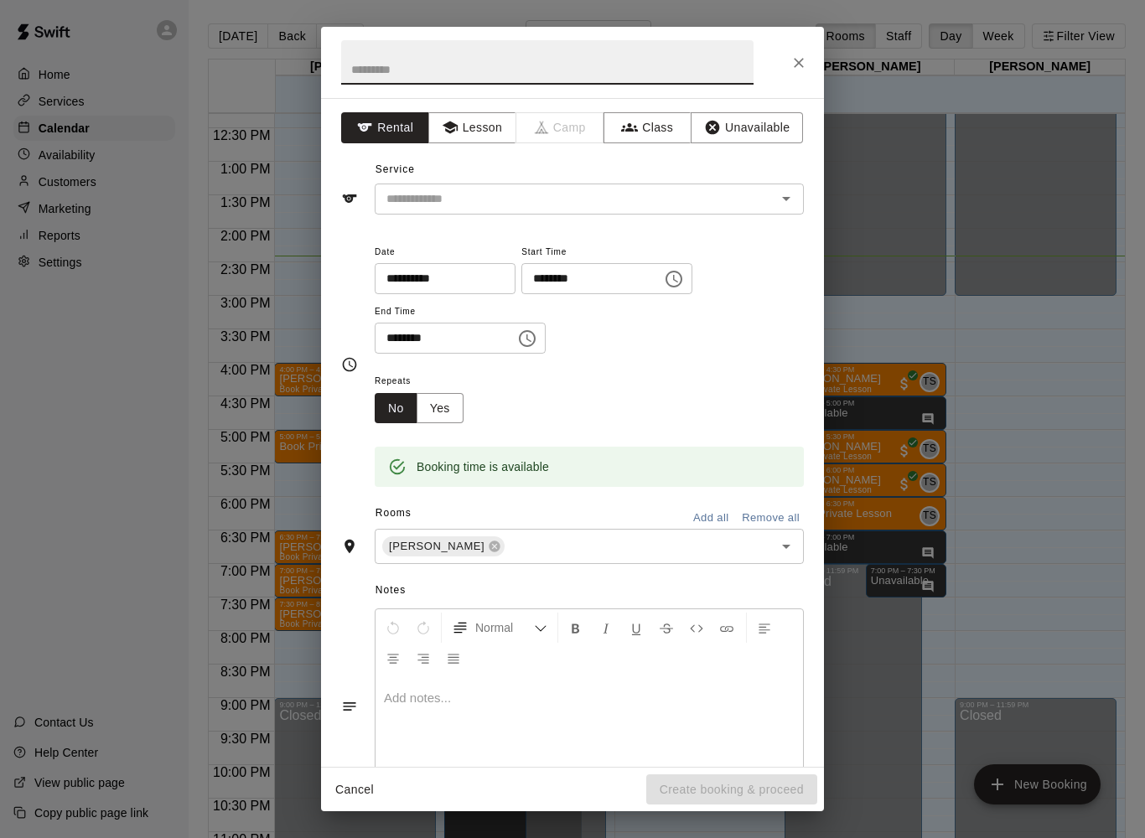
click at [791, 51] on button "Close" at bounding box center [799, 63] width 30 height 30
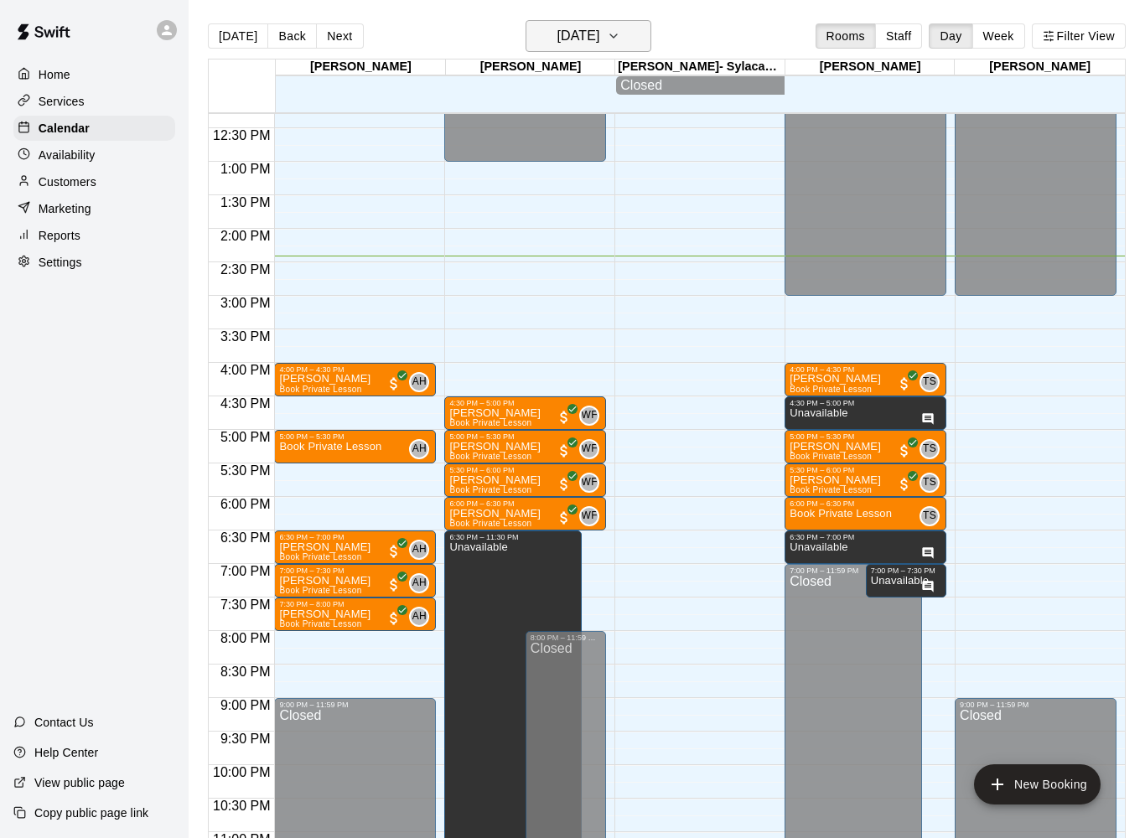
click at [620, 34] on icon "button" at bounding box center [613, 36] width 13 height 20
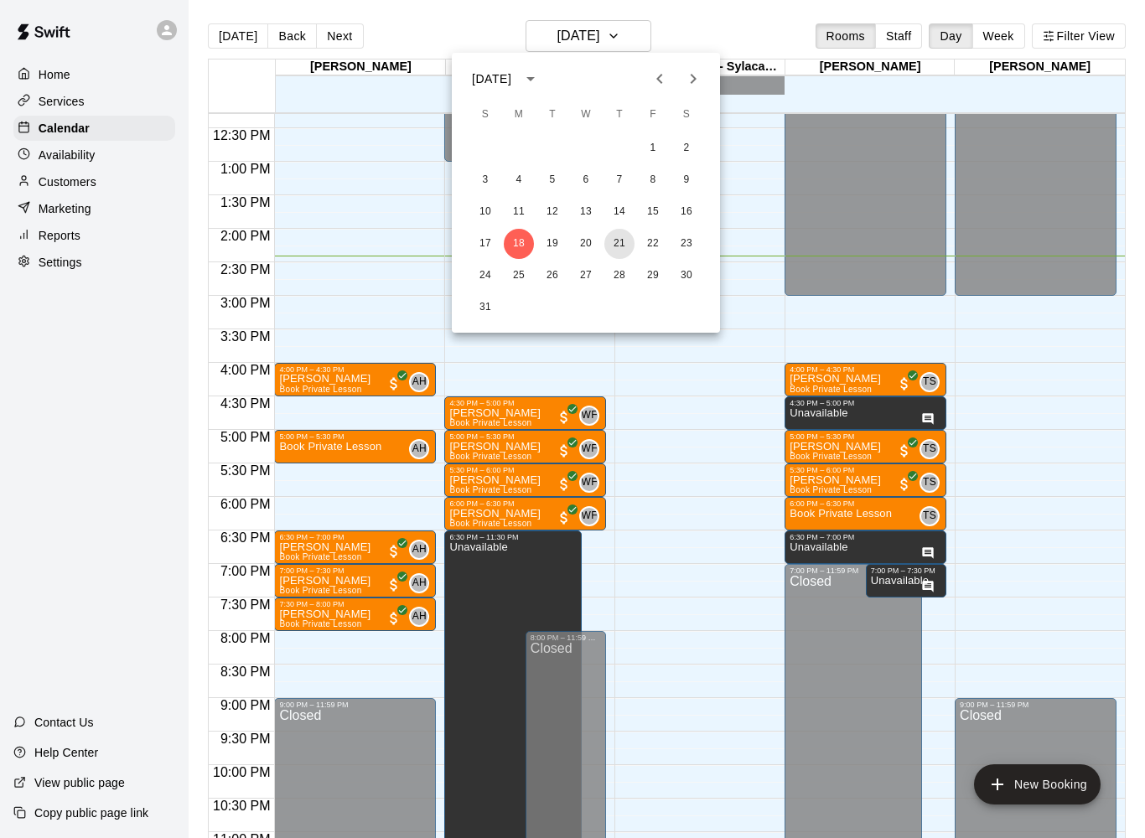
click at [615, 254] on button "21" at bounding box center [619, 244] width 30 height 30
